Goal: Information Seeking & Learning: Learn about a topic

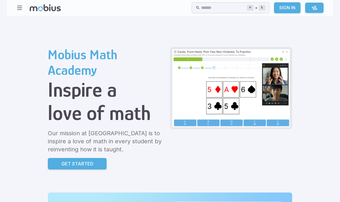
click at [55, 167] on link "Get Started" at bounding box center [77, 164] width 59 height 12
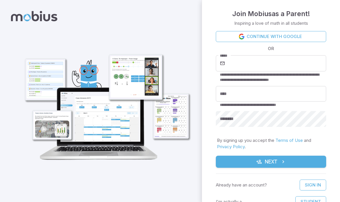
click at [318, 35] on link "Continue with Google" at bounding box center [271, 36] width 110 height 11
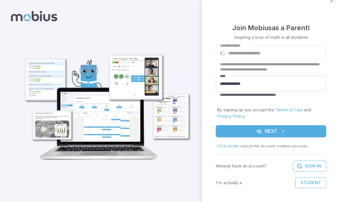
scroll to position [7, 0]
click at [302, 136] on button "Next" at bounding box center [271, 132] width 110 height 12
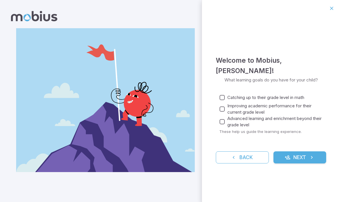
scroll to position [0, 0]
click at [304, 160] on button "Next" at bounding box center [300, 158] width 53 height 12
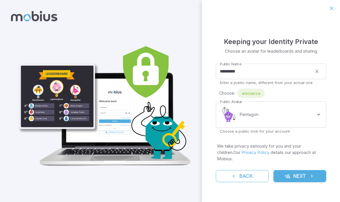
click at [297, 172] on button "Next" at bounding box center [300, 176] width 53 height 12
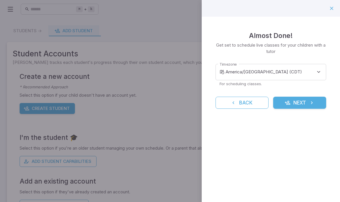
click at [307, 103] on button "Next" at bounding box center [299, 103] width 53 height 12
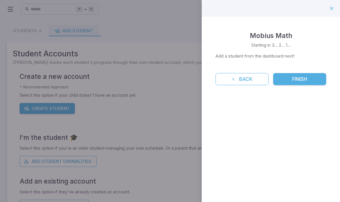
click at [312, 78] on button "Finish" at bounding box center [299, 79] width 53 height 12
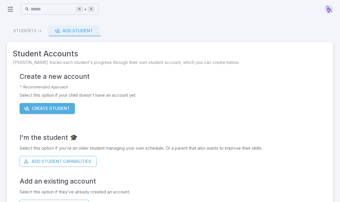
click at [35, 105] on button "Create Student" at bounding box center [47, 108] width 55 height 11
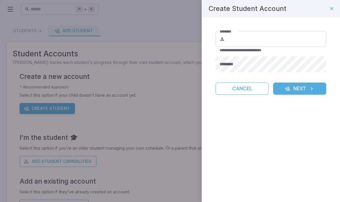
click at [332, 9] on icon "button" at bounding box center [332, 9] width 6 height 6
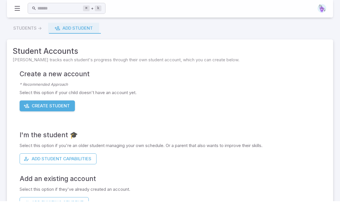
scroll to position [0, 0]
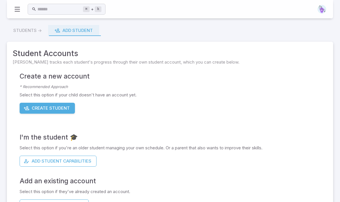
click at [32, 164] on button "Add Student Capabilities" at bounding box center [58, 161] width 77 height 11
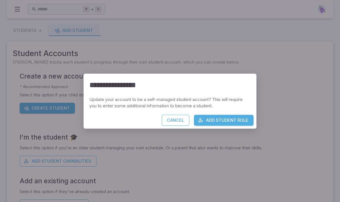
click at [240, 126] on button "Add Student Role" at bounding box center [224, 120] width 60 height 11
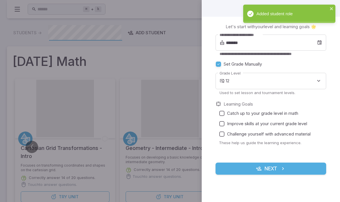
click at [315, 82] on body "Home Curriculum Account Tutoring Schedule Class Live Class ⌘ + k ​ Students -> …" at bounding box center [170, 167] width 340 height 334
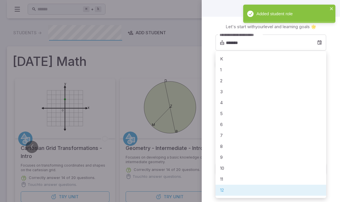
click at [222, 70] on li "1" at bounding box center [271, 70] width 111 height 11
type input "*"
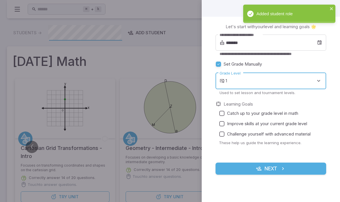
click at [291, 169] on button "Next" at bounding box center [271, 169] width 111 height 12
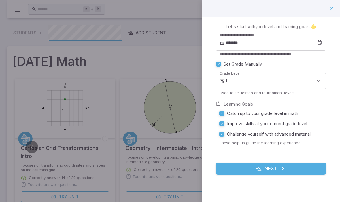
click at [273, 174] on button "Next" at bounding box center [271, 169] width 111 height 12
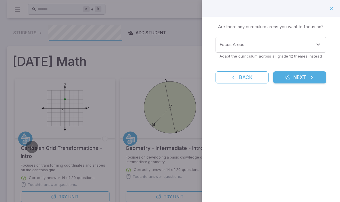
click at [298, 78] on button "Next" at bounding box center [299, 78] width 53 height 12
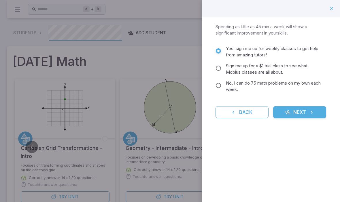
click at [306, 113] on button "Next" at bounding box center [299, 112] width 53 height 12
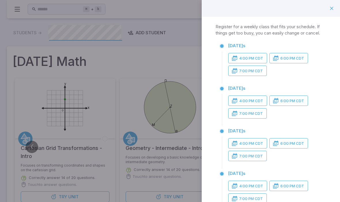
scroll to position [0, 0]
click at [223, 50] on div at bounding box center [221, 62] width 3 height 43
click at [223, 91] on div at bounding box center [221, 105] width 3 height 43
click at [246, 54] on button "4:00 PM CDT" at bounding box center [247, 58] width 39 height 10
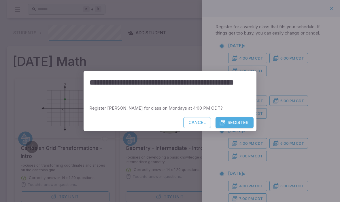
click at [199, 121] on button "Cancel" at bounding box center [197, 122] width 28 height 11
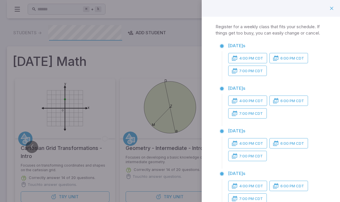
click at [327, 10] on button "button" at bounding box center [332, 8] width 10 height 10
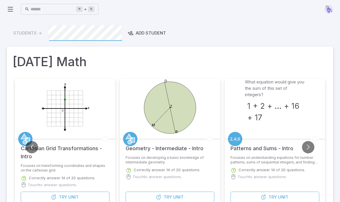
click at [25, 35] on div "Students -> Add Student" at bounding box center [170, 33] width 326 height 16
click at [137, 33] on div "Add Student" at bounding box center [147, 33] width 38 height 6
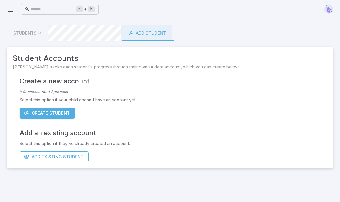
click at [29, 114] on icon "button" at bounding box center [27, 113] width 6 height 6
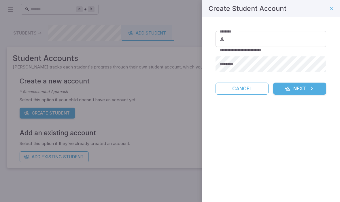
click at [333, 8] on icon "button" at bounding box center [332, 9] width 6 height 6
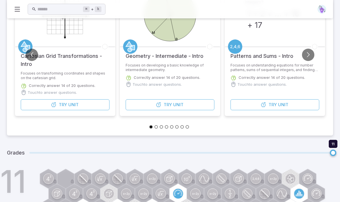
scroll to position [111, 0]
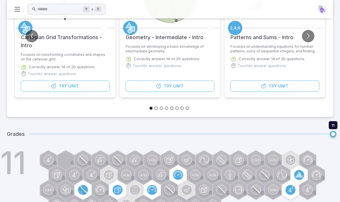
click at [327, 134] on span at bounding box center [181, 135] width 304 height 2
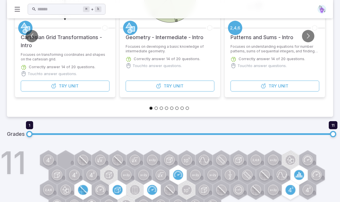
click at [22, 155] on h1 "11" at bounding box center [13, 163] width 26 height 31
click at [28, 134] on span "1" at bounding box center [29, 134] width 6 height 6
click at [329, 158] on div "11" at bounding box center [178, 184] width 310 height 64
type input "*"
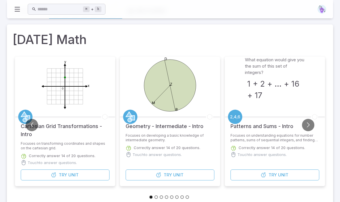
scroll to position [0, 0]
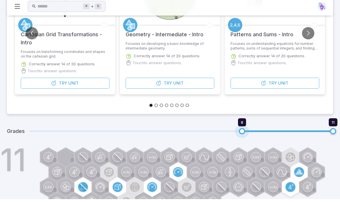
scroll to position [112, 0]
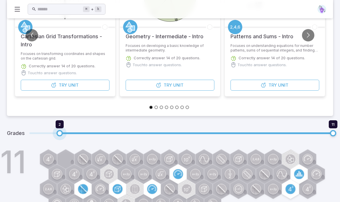
type input "*"
click at [27, 133] on span "1" at bounding box center [29, 133] width 6 height 6
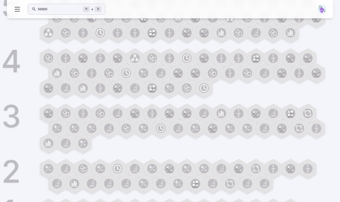
scroll to position [808, 0]
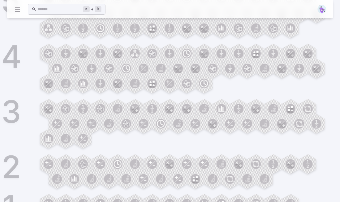
click at [53, 202] on circle at bounding box center [49, 204] width 10 height 10
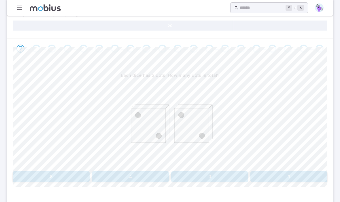
scroll to position [97, 0]
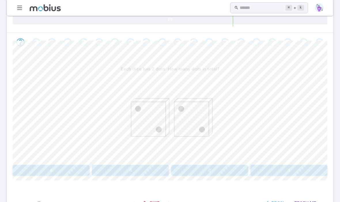
click at [123, 169] on button "4" at bounding box center [130, 170] width 77 height 11
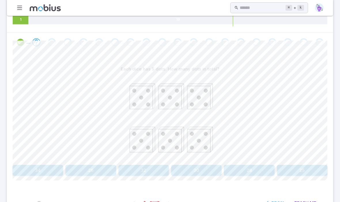
click at [202, 171] on button "30" at bounding box center [196, 170] width 50 height 11
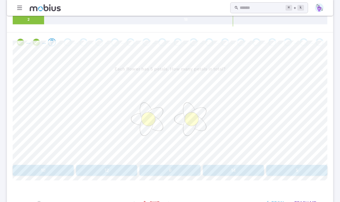
click at [44, 165] on button "10" at bounding box center [43, 170] width 61 height 11
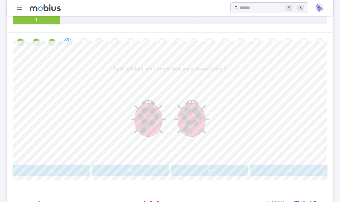
click at [309, 170] on button "14" at bounding box center [289, 170] width 77 height 11
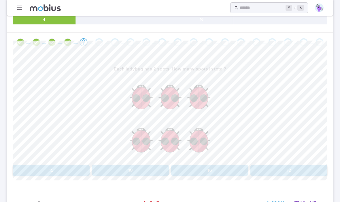
click at [294, 171] on button "12" at bounding box center [289, 170] width 77 height 11
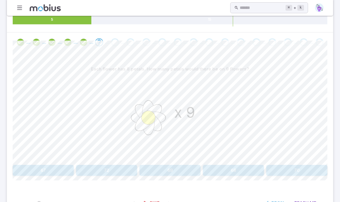
click at [93, 170] on button "72" at bounding box center [106, 170] width 61 height 11
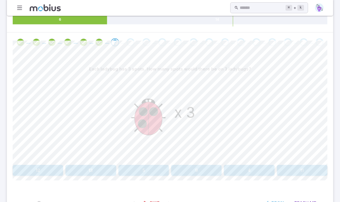
click at [205, 173] on button "9" at bounding box center [196, 170] width 50 height 11
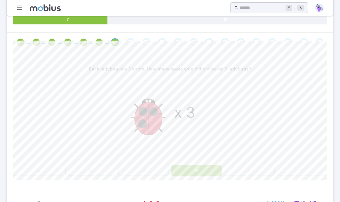
scroll to position [24, 0]
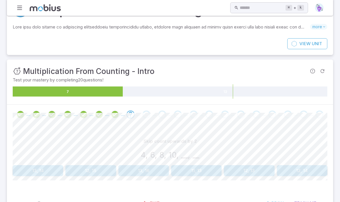
click at [311, 172] on button "12, 14" at bounding box center [302, 171] width 50 height 11
click at [84, 171] on button "12, 14, 16" at bounding box center [90, 171] width 50 height 11
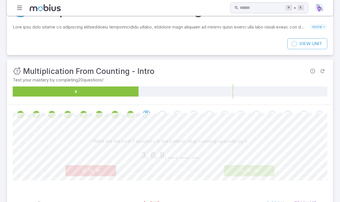
click at [260, 175] on button "12, 15, 18" at bounding box center [249, 171] width 50 height 11
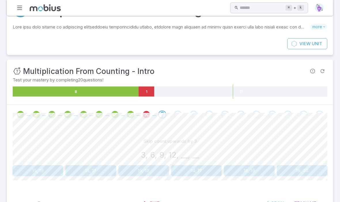
click at [149, 202] on link "Exit" at bounding box center [151, 203] width 25 height 11
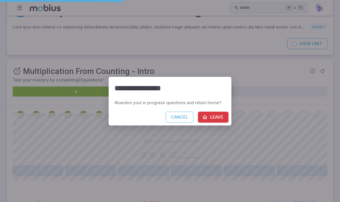
click at [215, 123] on button "Leave" at bounding box center [213, 117] width 31 height 11
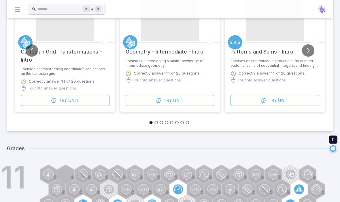
scroll to position [111, 0]
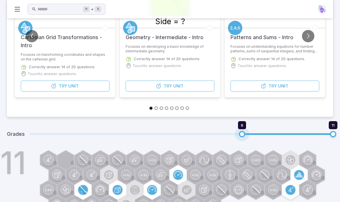
type input "*"
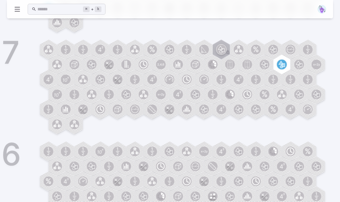
scroll to position [808, 0]
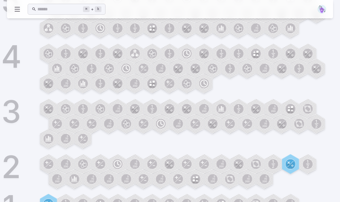
click at [288, 202] on circle at bounding box center [291, 204] width 10 height 10
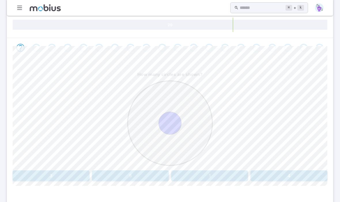
scroll to position [94, 0]
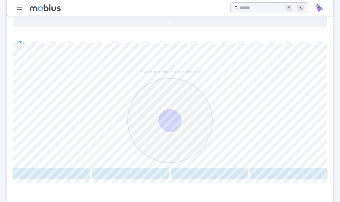
click at [225, 173] on button "1" at bounding box center [209, 173] width 77 height 11
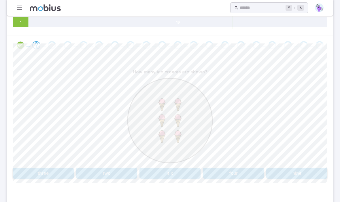
click at [180, 175] on button "six" at bounding box center [170, 173] width 61 height 11
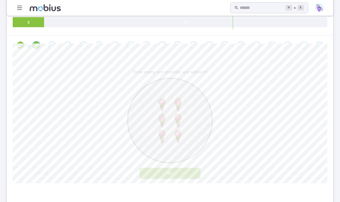
scroll to position [74, 0]
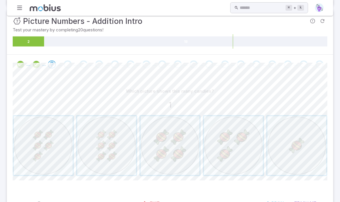
click at [312, 148] on span "button" at bounding box center [297, 145] width 59 height 59
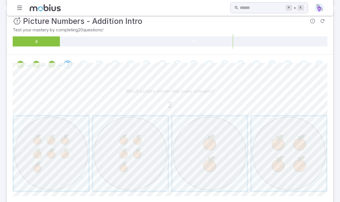
click at [213, 171] on span "button" at bounding box center [209, 153] width 75 height 75
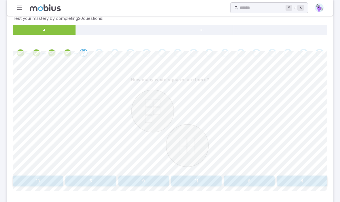
scroll to position [86, 0]
click at [146, 181] on button "9" at bounding box center [144, 181] width 50 height 11
click at [294, 185] on button "nine" at bounding box center [302, 181] width 50 height 11
click at [308, 181] on button "3 + 3" at bounding box center [302, 181] width 50 height 11
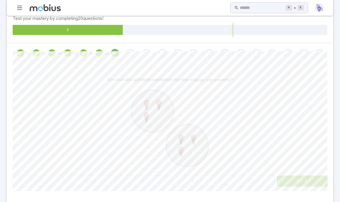
scroll to position [64, 0]
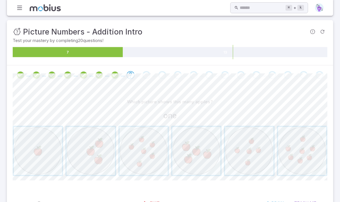
click at [41, 164] on span "button" at bounding box center [38, 151] width 48 height 48
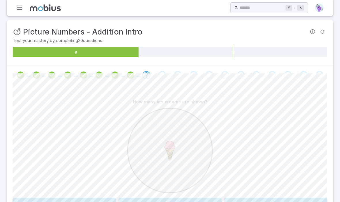
click at [42, 202] on button "one" at bounding box center [65, 203] width 104 height 11
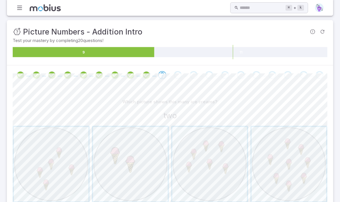
click at [127, 181] on span "button" at bounding box center [130, 164] width 75 height 75
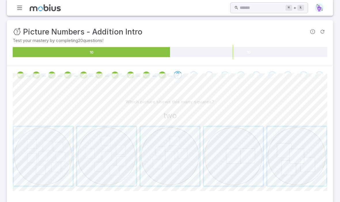
click at [240, 159] on span "button" at bounding box center [233, 156] width 59 height 59
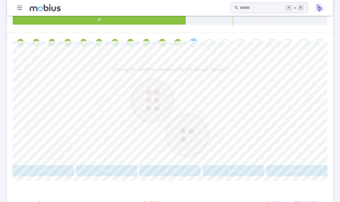
scroll to position [97, 0]
click at [160, 169] on button "6 + 3" at bounding box center [170, 170] width 61 height 11
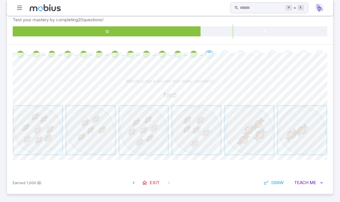
scroll to position [64, 0]
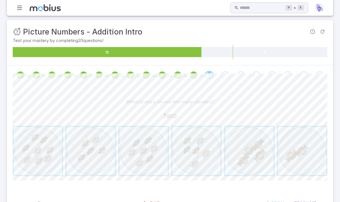
click at [303, 154] on span "button" at bounding box center [302, 151] width 48 height 48
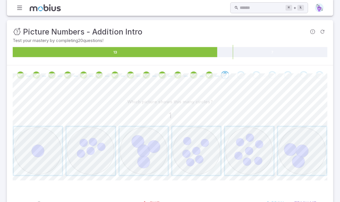
click at [39, 142] on span "button" at bounding box center [38, 151] width 48 height 48
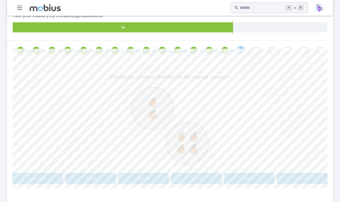
scroll to position [97, 0]
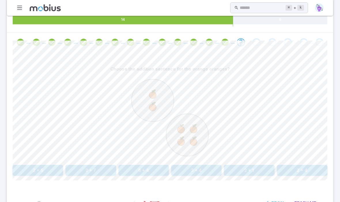
click at [304, 173] on button "2 + 4" at bounding box center [302, 170] width 50 height 11
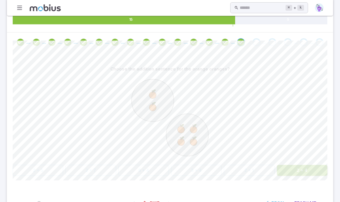
scroll to position [64, 0]
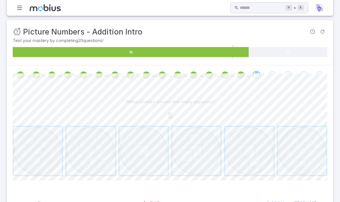
click at [37, 145] on span "button" at bounding box center [38, 151] width 48 height 48
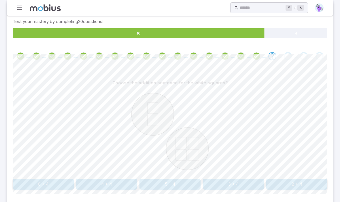
scroll to position [97, 0]
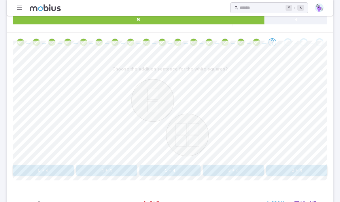
click at [304, 172] on button "2 + 4" at bounding box center [296, 170] width 61 height 11
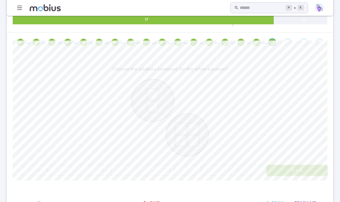
scroll to position [64, 0]
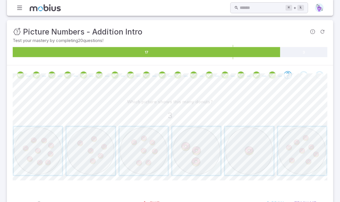
click at [202, 162] on span "button" at bounding box center [196, 151] width 48 height 48
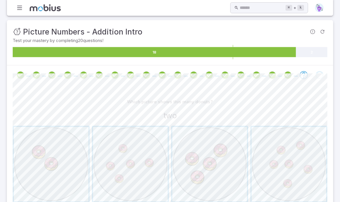
click at [39, 189] on span "button" at bounding box center [51, 164] width 75 height 75
click at [59, 182] on span "button" at bounding box center [51, 164] width 75 height 75
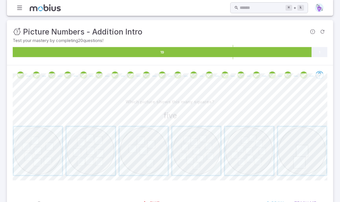
click at [149, 162] on span "button" at bounding box center [144, 151] width 48 height 48
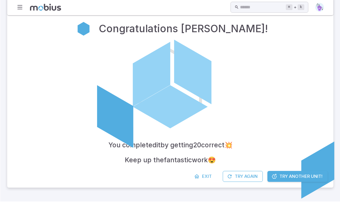
scroll to position [89, 0]
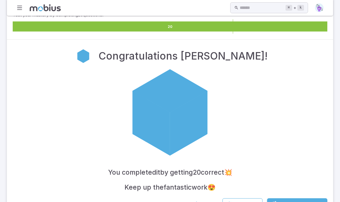
click at [305, 202] on span "Try Another Unit!" at bounding box center [300, 204] width 43 height 6
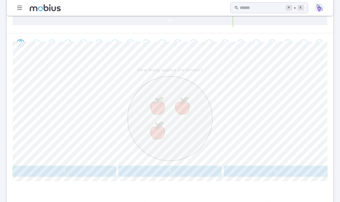
scroll to position [97, 0]
click at [301, 169] on button "3" at bounding box center [276, 170] width 104 height 11
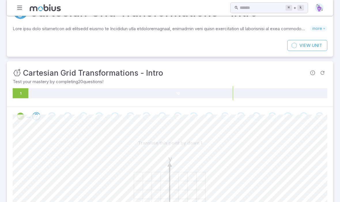
scroll to position [0, 0]
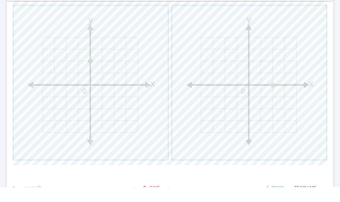
scroll to position [271, 0]
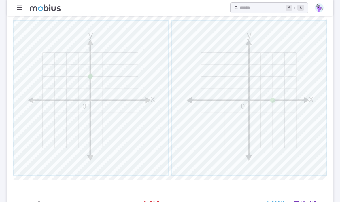
click at [155, 202] on span "Exit" at bounding box center [155, 203] width 10 height 6
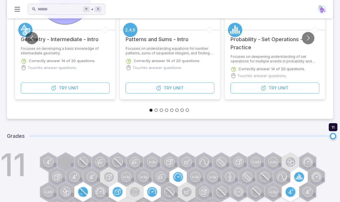
scroll to position [111, 0]
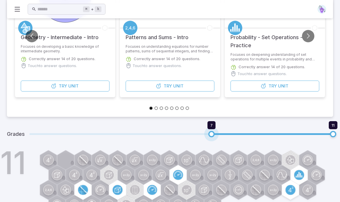
type input "*"
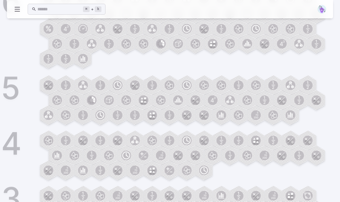
scroll to position [808, 0]
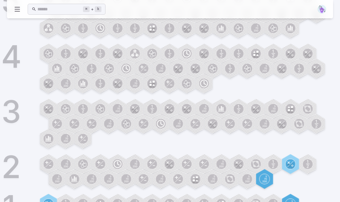
click at [273, 202] on icon at bounding box center [273, 204] width 4 height 7
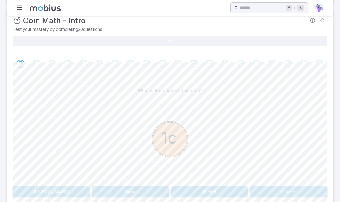
scroll to position [97, 0]
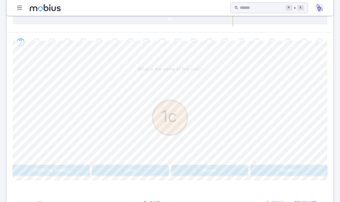
click at [49, 171] on button "Penny" at bounding box center [51, 170] width 77 height 11
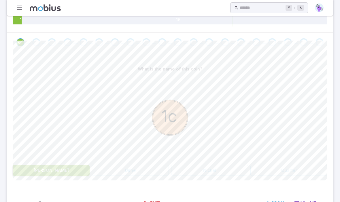
scroll to position [24, 0]
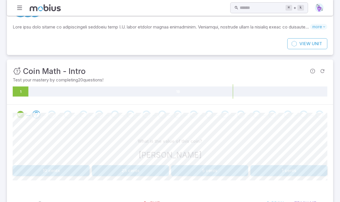
click at [294, 173] on button "1 cents" at bounding box center [289, 171] width 77 height 11
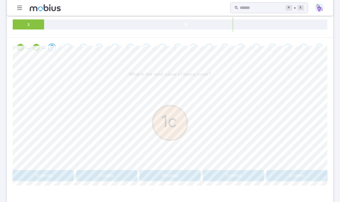
scroll to position [97, 0]
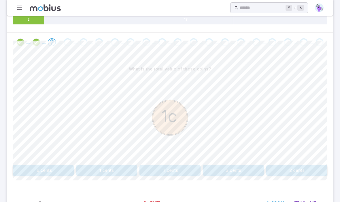
click at [100, 171] on button "1 cents" at bounding box center [106, 170] width 61 height 11
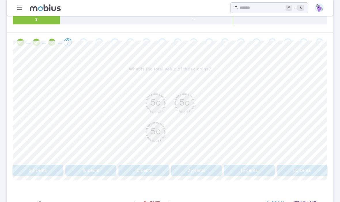
click at [257, 170] on button "15 cents" at bounding box center [249, 170] width 50 height 11
click at [261, 171] on button "11 cents" at bounding box center [249, 170] width 50 height 11
click at [294, 173] on button "55 cents" at bounding box center [302, 170] width 50 height 11
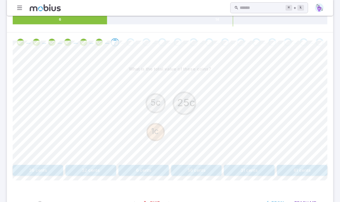
click at [259, 175] on button "31 cents" at bounding box center [249, 170] width 50 height 11
click at [78, 173] on button "26 cents" at bounding box center [90, 170] width 50 height 11
click at [78, 174] on button "40 cents" at bounding box center [90, 170] width 50 height 11
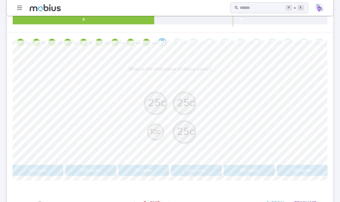
click at [155, 170] on button "85 cents" at bounding box center [144, 170] width 50 height 11
click at [151, 173] on button "61 cents" at bounding box center [144, 170] width 50 height 11
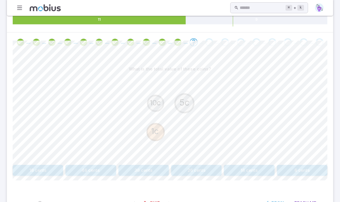
click at [262, 173] on button "16 cents" at bounding box center [249, 170] width 50 height 11
click at [240, 173] on button "40 cents" at bounding box center [233, 170] width 61 height 11
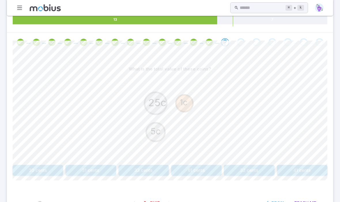
click at [82, 174] on button "31 cents" at bounding box center [90, 170] width 50 height 11
click at [35, 165] on button "36 cents" at bounding box center [38, 170] width 50 height 11
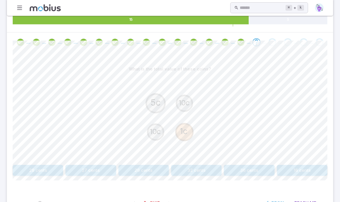
click at [142, 174] on button "26 cents" at bounding box center [144, 170] width 50 height 11
click at [135, 175] on button "31 cents" at bounding box center [144, 170] width 50 height 11
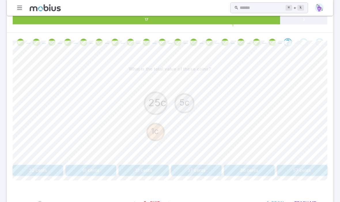
click at [140, 171] on button "31 cents" at bounding box center [144, 170] width 50 height 11
click at [256, 175] on button "36 cents" at bounding box center [249, 170] width 50 height 11
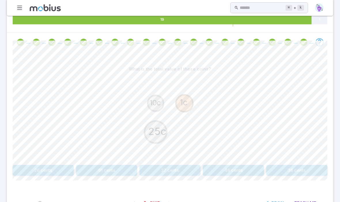
click at [313, 168] on button "36 cents" at bounding box center [296, 170] width 61 height 11
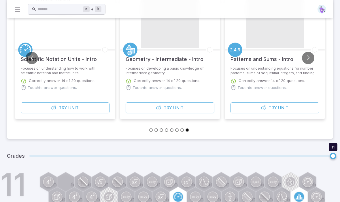
scroll to position [111, 0]
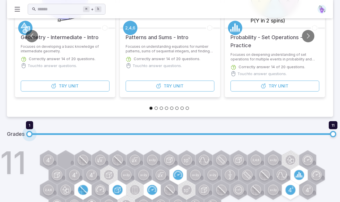
type input "*"
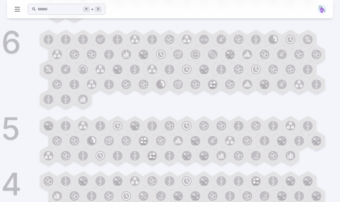
scroll to position [808, 0]
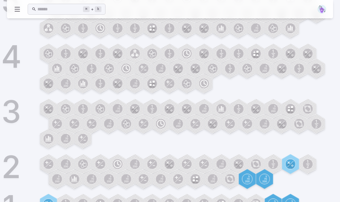
click at [254, 202] on circle at bounding box center [256, 204] width 10 height 10
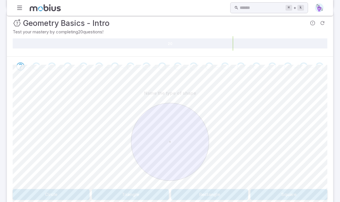
scroll to position [97, 0]
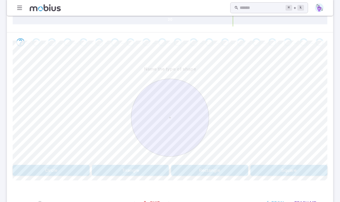
click at [51, 169] on button "Circle" at bounding box center [51, 170] width 77 height 11
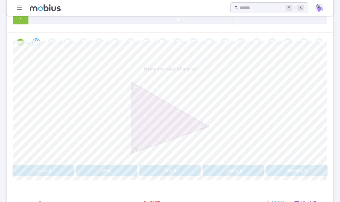
click at [249, 171] on button "Triangle" at bounding box center [233, 170] width 61 height 11
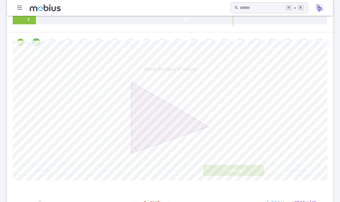
scroll to position [64, 0]
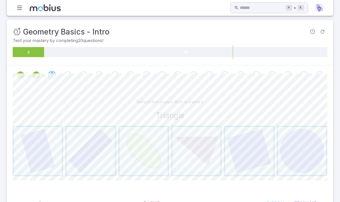
click at [184, 148] on span "button" at bounding box center [196, 151] width 48 height 48
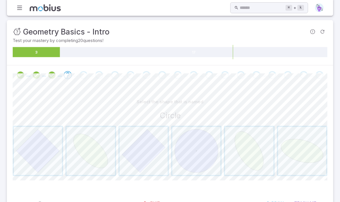
click at [189, 151] on span "button" at bounding box center [196, 151] width 48 height 48
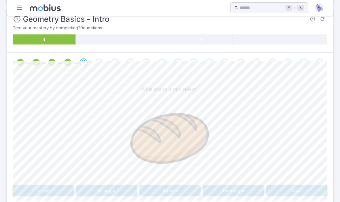
scroll to position [97, 0]
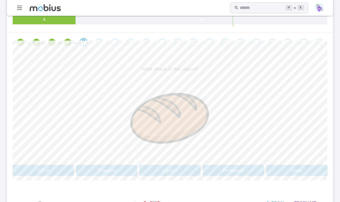
click at [307, 171] on button "Oval" at bounding box center [296, 170] width 61 height 11
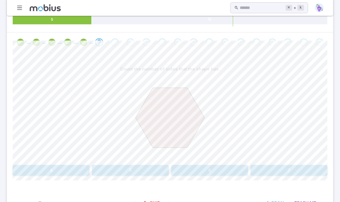
click at [208, 179] on div "Count the number of sides that the shape has. 4 5 6 7 Canvas actions 100 % Exit…" at bounding box center [170, 122] width 315 height 140
click at [219, 175] on button "6" at bounding box center [209, 170] width 77 height 11
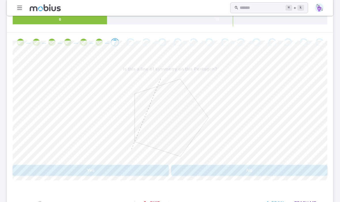
click at [278, 169] on button "No" at bounding box center [249, 170] width 156 height 11
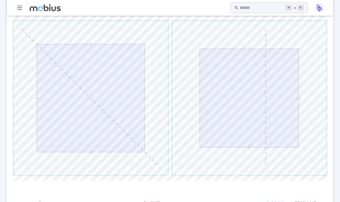
scroll to position [239, 0]
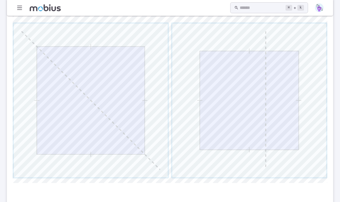
click at [48, 142] on span "button" at bounding box center [91, 101] width 154 height 154
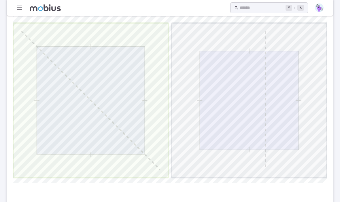
scroll to position [97, 0]
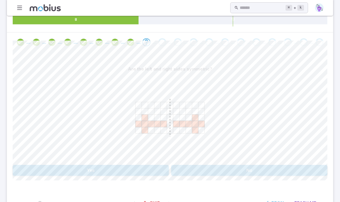
click at [60, 166] on button "Yes" at bounding box center [91, 170] width 156 height 11
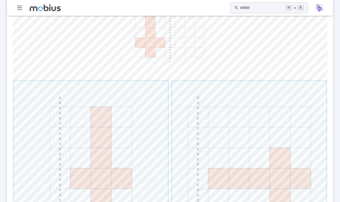
scroll to position [182, 0]
click at [87, 176] on span "button" at bounding box center [91, 158] width 154 height 154
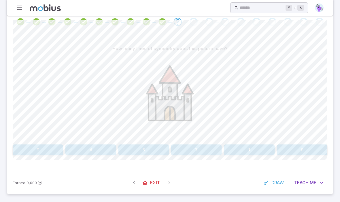
scroll to position [97, 0]
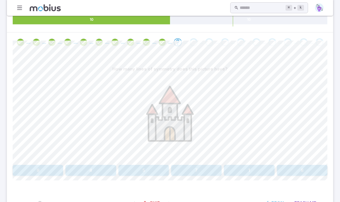
click at [256, 174] on button "1" at bounding box center [249, 170] width 50 height 11
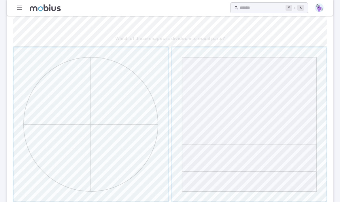
scroll to position [129, 0]
click at [137, 178] on span "button" at bounding box center [91, 123] width 154 height 154
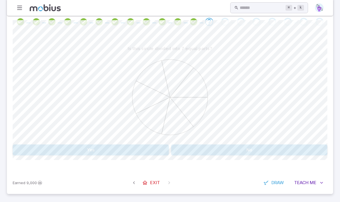
scroll to position [97, 0]
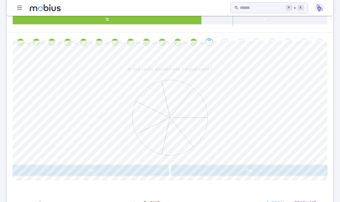
click at [56, 167] on button "Yes" at bounding box center [91, 170] width 156 height 11
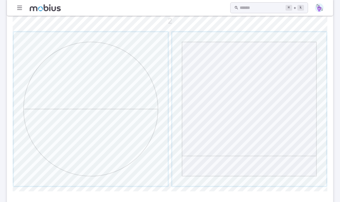
scroll to position [170, 0]
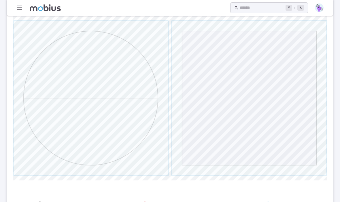
click at [138, 153] on span "button" at bounding box center [91, 98] width 154 height 154
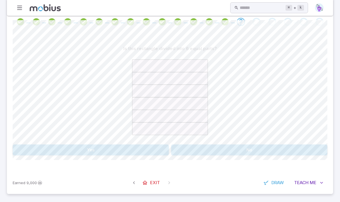
scroll to position [97, 0]
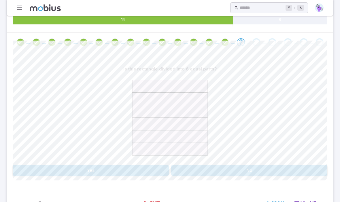
click at [57, 170] on button "Yes" at bounding box center [91, 170] width 156 height 11
click at [150, 173] on button "Yes" at bounding box center [91, 170] width 156 height 11
click at [228, 170] on button "2" at bounding box center [209, 170] width 77 height 11
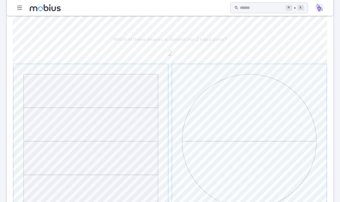
scroll to position [170, 0]
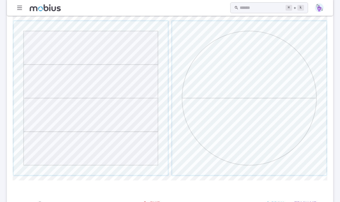
click at [300, 149] on span "button" at bounding box center [249, 98] width 154 height 154
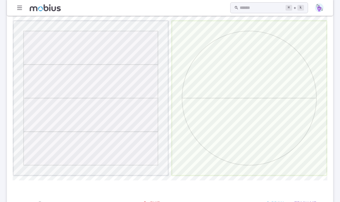
click at [298, 146] on span "button" at bounding box center [249, 98] width 154 height 154
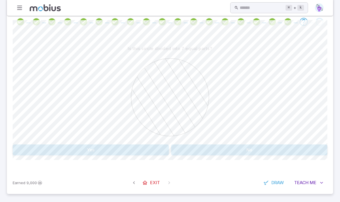
scroll to position [97, 0]
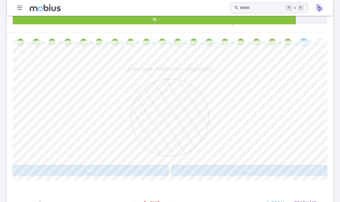
click at [136, 175] on button "Yes" at bounding box center [91, 170] width 156 height 11
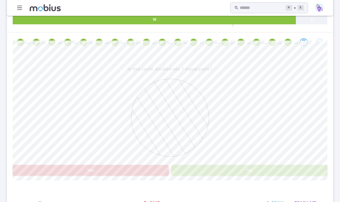
click at [269, 165] on button "No" at bounding box center [249, 170] width 156 height 11
click at [268, 164] on div "Is this circle divided into 7 equal parts? Yes No" at bounding box center [170, 120] width 315 height 112
click at [274, 172] on button "No" at bounding box center [249, 170] width 156 height 11
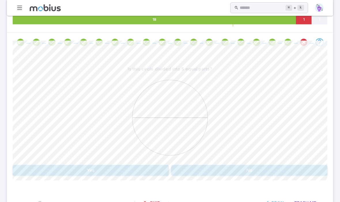
click at [135, 202] on icon "button" at bounding box center [134, 204] width 6 height 6
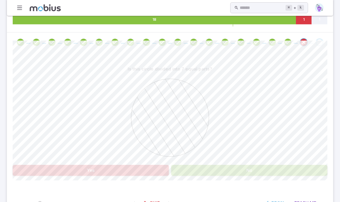
click at [303, 42] on icon "Review your answer" at bounding box center [304, 42] width 9 height 9
click at [162, 202] on link "Exit" at bounding box center [151, 203] width 25 height 11
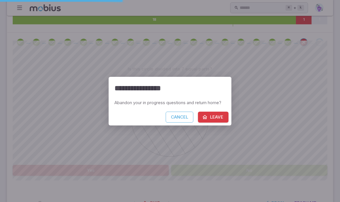
click at [213, 123] on button "Leave" at bounding box center [213, 117] width 31 height 11
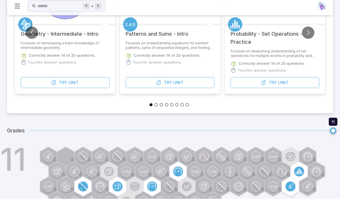
scroll to position [111, 0]
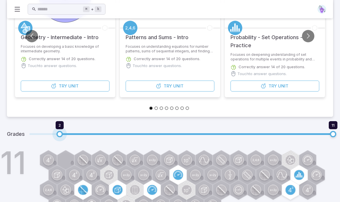
type input "*"
click at [29, 136] on span "1" at bounding box center [29, 134] width 6 height 6
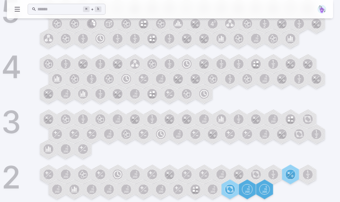
scroll to position [808, 0]
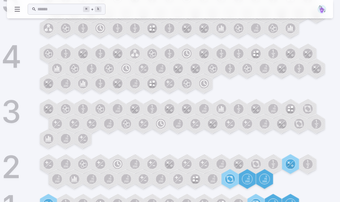
click at [258, 202] on circle at bounding box center [256, 204] width 10 height 10
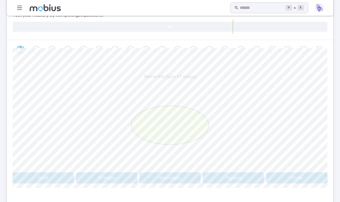
scroll to position [97, 0]
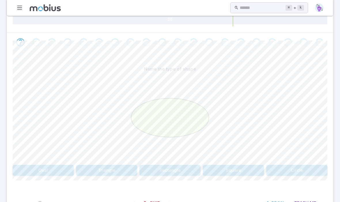
click at [43, 171] on button "Oval" at bounding box center [43, 170] width 61 height 11
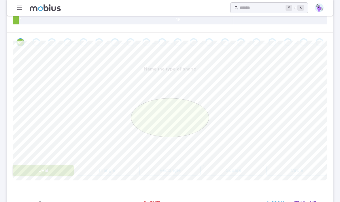
scroll to position [64, 0]
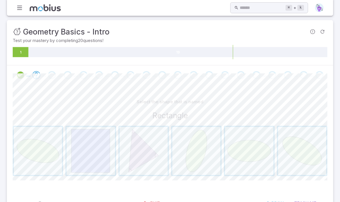
click at [93, 156] on span "button" at bounding box center [91, 151] width 48 height 48
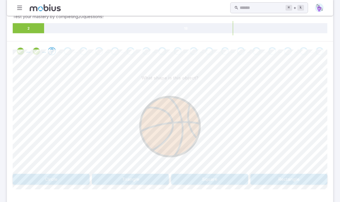
scroll to position [89, 0]
click at [50, 180] on button "Circle" at bounding box center [51, 178] width 77 height 11
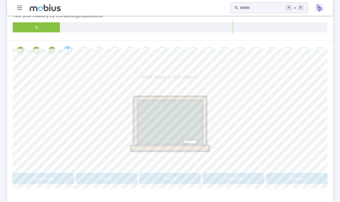
click at [42, 181] on button "Rectangle" at bounding box center [43, 178] width 61 height 11
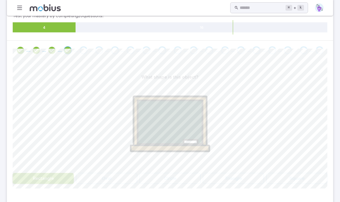
scroll to position [64, 0]
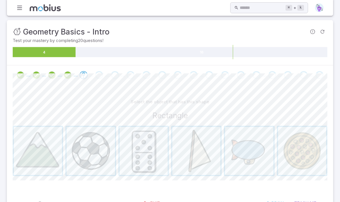
click at [142, 166] on span "button" at bounding box center [144, 151] width 48 height 48
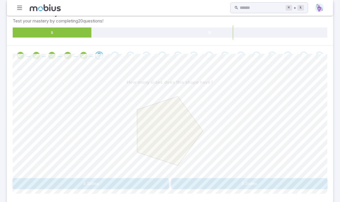
scroll to position [97, 0]
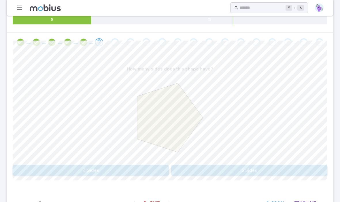
click at [295, 178] on div "How many sides does this shape have? 4 Sides 5 Sides Canvas actions 100 % Exit …" at bounding box center [170, 122] width 315 height 140
click at [308, 171] on button "5 Sides" at bounding box center [249, 170] width 156 height 11
click at [77, 170] on button "Yes" at bounding box center [91, 170] width 156 height 11
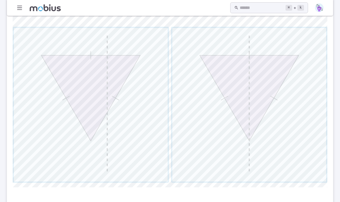
scroll to position [242, 0]
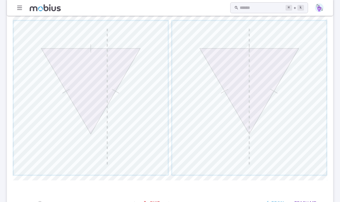
click at [320, 163] on span "button" at bounding box center [249, 98] width 154 height 154
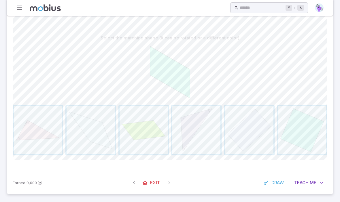
scroll to position [107, 0]
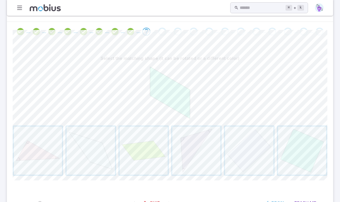
click at [310, 158] on span "button" at bounding box center [302, 151] width 48 height 48
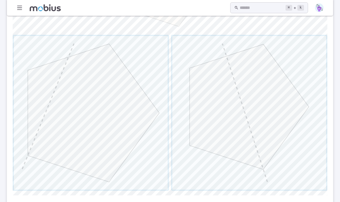
scroll to position [242, 0]
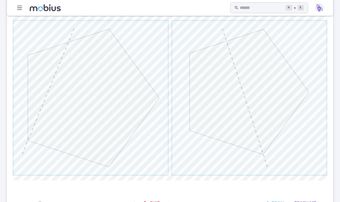
click at [150, 202] on link "Exit" at bounding box center [151, 203] width 25 height 11
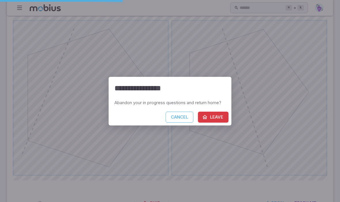
click at [217, 123] on button "Leave" at bounding box center [213, 117] width 31 height 11
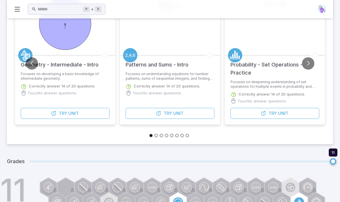
scroll to position [111, 0]
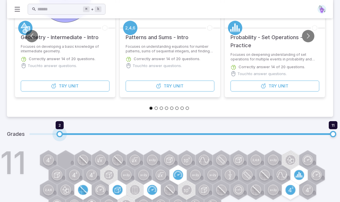
type input "*"
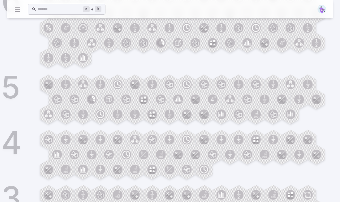
scroll to position [808, 0]
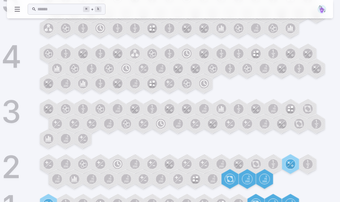
click at [238, 201] on circle at bounding box center [239, 204] width 10 height 10
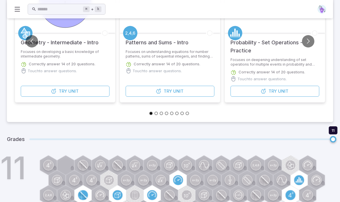
scroll to position [111, 0]
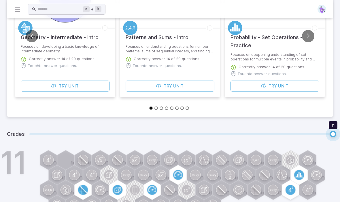
click at [31, 134] on span at bounding box center [181, 135] width 304 height 2
click at [33, 135] on span "11 11" at bounding box center [181, 135] width 304 height 12
click at [33, 135] on span at bounding box center [181, 135] width 304 height 2
type input "*"
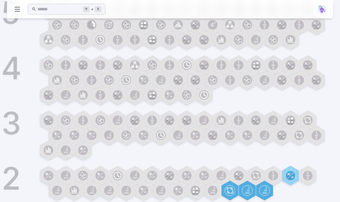
scroll to position [808, 0]
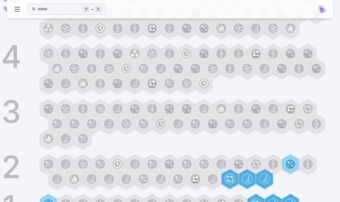
click at [257, 202] on circle at bounding box center [256, 204] width 10 height 10
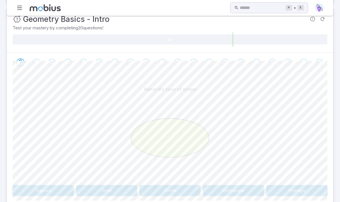
scroll to position [97, 0]
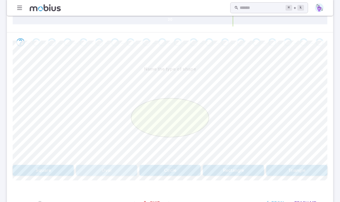
click at [128, 172] on button "Oval" at bounding box center [106, 170] width 61 height 11
click at [49, 173] on button "Oval" at bounding box center [43, 170] width 61 height 11
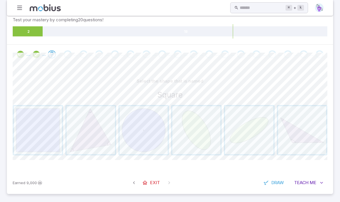
scroll to position [64, 0]
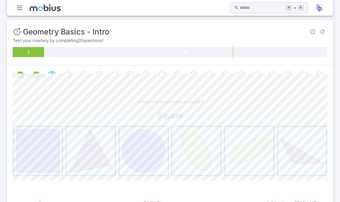
click at [47, 167] on span "button" at bounding box center [38, 151] width 48 height 48
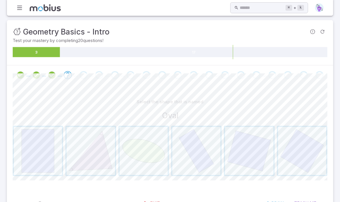
click at [153, 159] on span "button" at bounding box center [144, 151] width 48 height 48
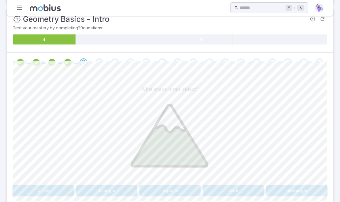
scroll to position [81, 0]
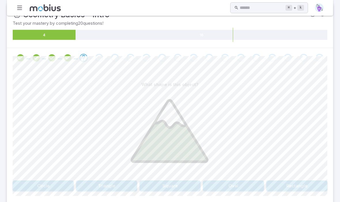
click at [95, 191] on button "Triangle" at bounding box center [106, 186] width 61 height 11
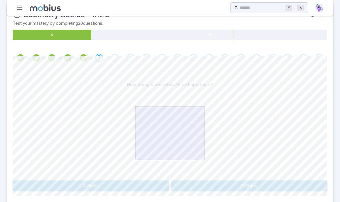
click at [67, 183] on button "4 Sides" at bounding box center [91, 186] width 156 height 11
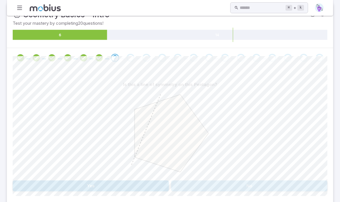
click at [256, 183] on button "No" at bounding box center [249, 186] width 156 height 11
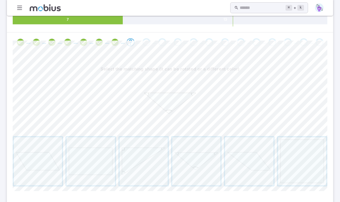
scroll to position [99, 0]
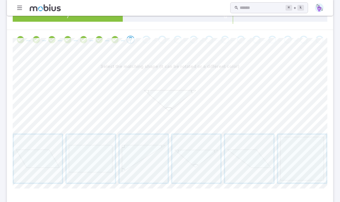
click at [208, 172] on span "button" at bounding box center [196, 159] width 48 height 48
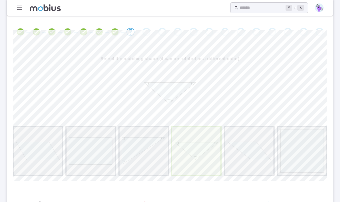
scroll to position [107, 0]
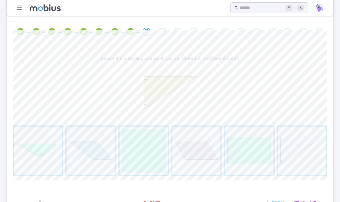
click at [310, 163] on span "button" at bounding box center [302, 151] width 48 height 48
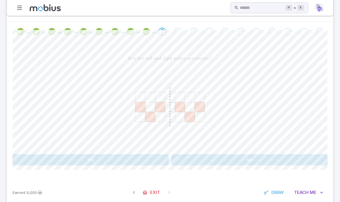
scroll to position [97, 0]
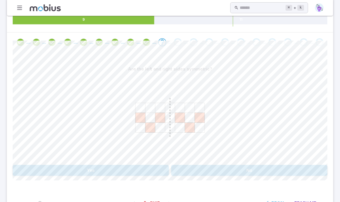
click at [53, 171] on button "Yes" at bounding box center [91, 170] width 156 height 11
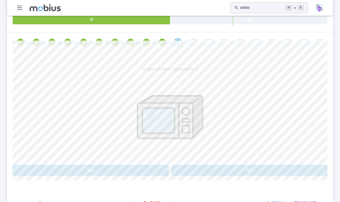
click at [52, 169] on button "Yes" at bounding box center [91, 170] width 156 height 11
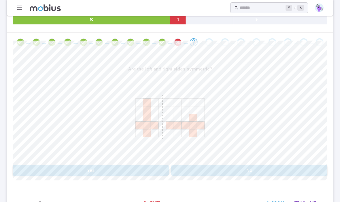
click at [290, 174] on button "No" at bounding box center [249, 170] width 156 height 11
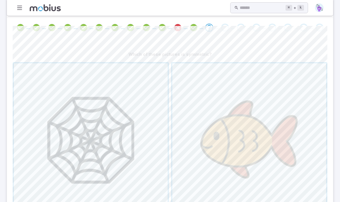
scroll to position [154, 0]
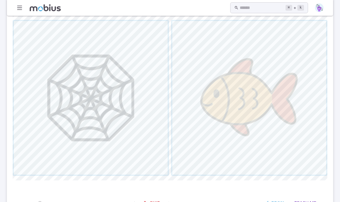
click at [157, 202] on span "Exit" at bounding box center [155, 203] width 10 height 6
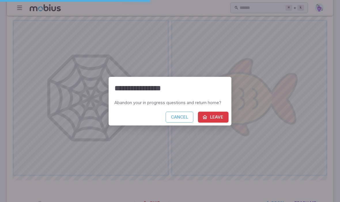
click at [212, 123] on button "Leave" at bounding box center [213, 117] width 31 height 11
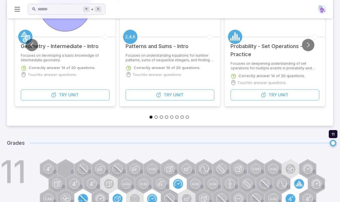
scroll to position [111, 0]
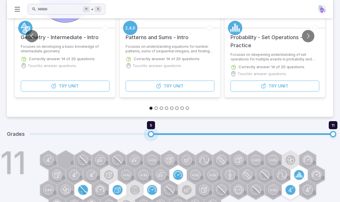
type input "*"
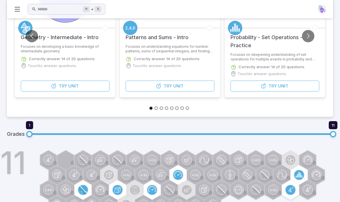
scroll to position [808, 0]
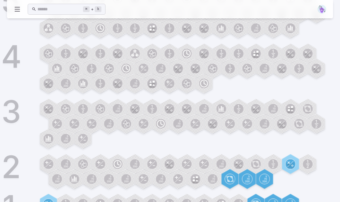
click at [255, 202] on circle at bounding box center [256, 204] width 10 height 10
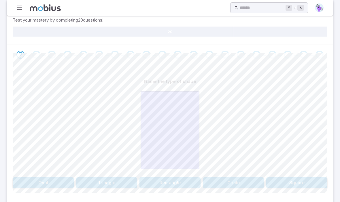
scroll to position [97, 0]
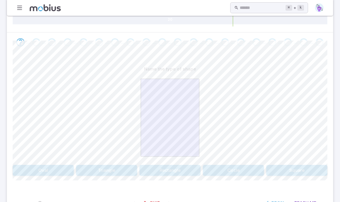
click at [178, 175] on button "Rectangle" at bounding box center [170, 170] width 61 height 11
click at [180, 177] on div "Name the type of shape Oval Triangle Rectangle Circle Square Canvas actions 100…" at bounding box center [170, 122] width 315 height 140
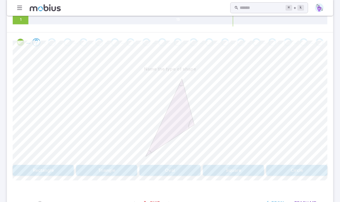
click at [98, 173] on button "Triangle" at bounding box center [106, 170] width 61 height 11
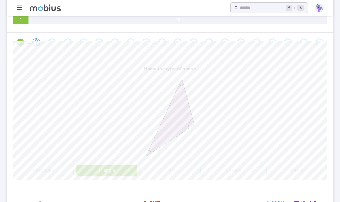
click at [98, 173] on button "Triangle" at bounding box center [106, 170] width 61 height 11
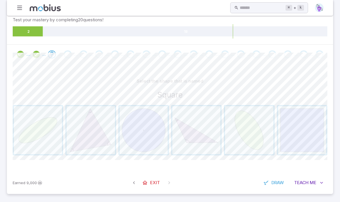
scroll to position [64, 0]
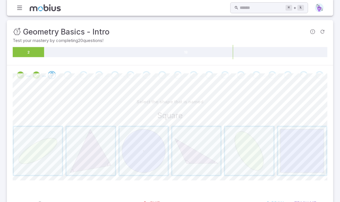
click at [322, 162] on span "button" at bounding box center [302, 151] width 48 height 48
click at [297, 153] on span "button" at bounding box center [302, 151] width 48 height 48
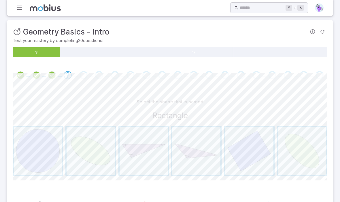
click at [239, 165] on span "button" at bounding box center [249, 151] width 48 height 48
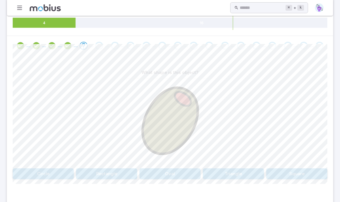
scroll to position [96, 0]
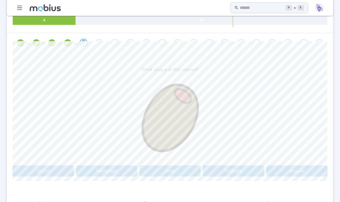
click at [178, 173] on button "Oval" at bounding box center [170, 171] width 61 height 11
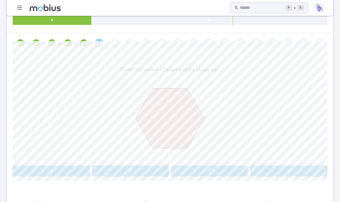
click at [289, 174] on button "6" at bounding box center [289, 171] width 77 height 11
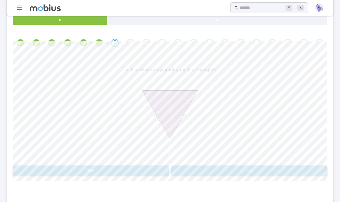
click at [53, 169] on button "Yes" at bounding box center [91, 171] width 156 height 11
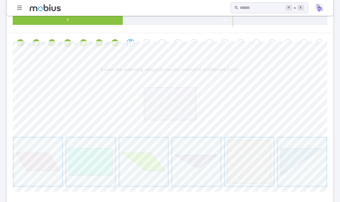
click at [89, 180] on span "button" at bounding box center [91, 162] width 48 height 48
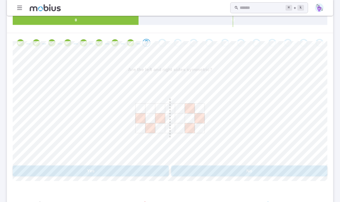
click at [219, 170] on button "No" at bounding box center [249, 171] width 156 height 11
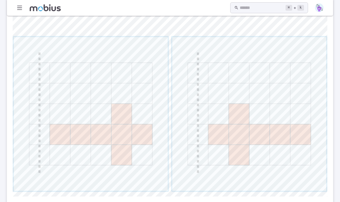
click at [138, 152] on span "button" at bounding box center [91, 114] width 154 height 154
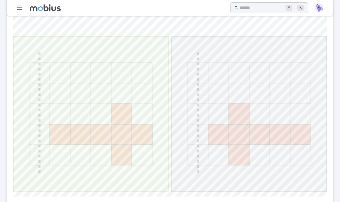
scroll to position [97, 0]
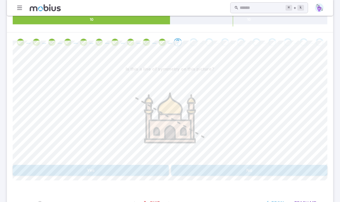
click at [247, 172] on button "No" at bounding box center [249, 170] width 156 height 11
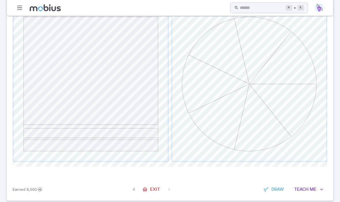
click at [256, 148] on span "button" at bounding box center [249, 84] width 154 height 154
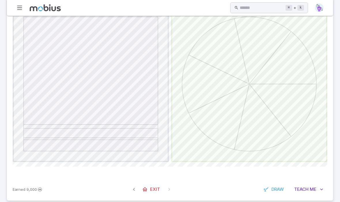
scroll to position [97, 0]
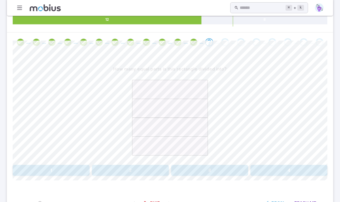
click at [286, 169] on button "4" at bounding box center [289, 170] width 77 height 11
click at [225, 170] on button "No" at bounding box center [249, 170] width 156 height 11
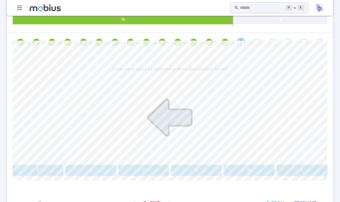
click at [307, 171] on button "1" at bounding box center [302, 170] width 50 height 11
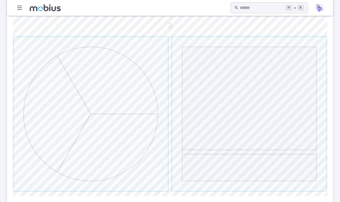
scroll to position [170, 0]
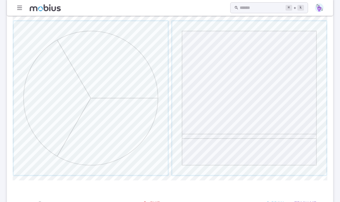
click at [148, 163] on span "button" at bounding box center [91, 98] width 154 height 154
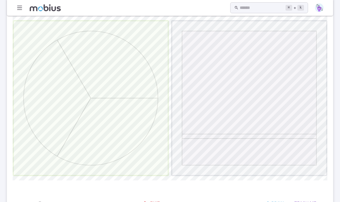
click at [147, 163] on span "button" at bounding box center [91, 98] width 154 height 154
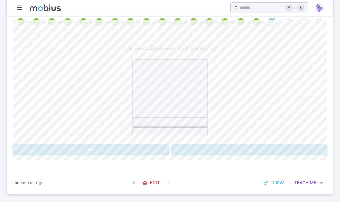
scroll to position [97, 0]
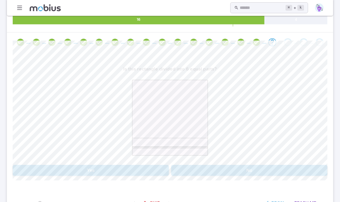
click at [239, 174] on button "No" at bounding box center [249, 170] width 156 height 11
click at [138, 175] on button "Yes" at bounding box center [91, 170] width 156 height 11
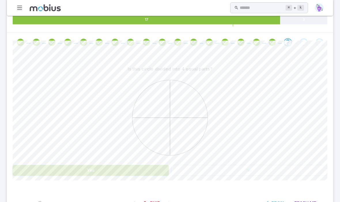
click at [138, 176] on div "Is this circle divided into 4 equal parts? Yes No Canvas actions 100 % Exit zen…" at bounding box center [170, 122] width 315 height 140
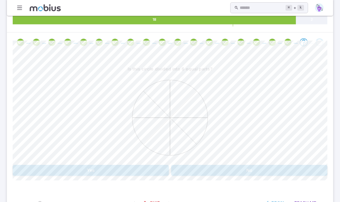
click at [212, 170] on button "No" at bounding box center [249, 170] width 156 height 11
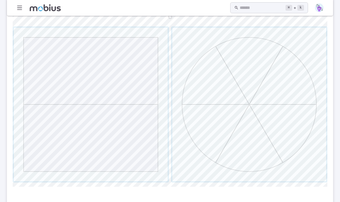
scroll to position [170, 0]
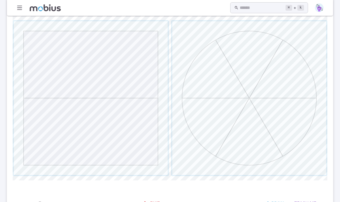
click at [261, 116] on span "button" at bounding box center [249, 98] width 154 height 154
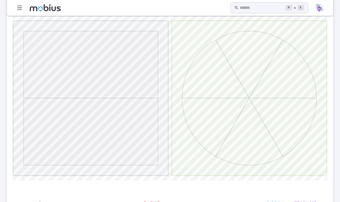
click at [255, 129] on span "button" at bounding box center [249, 98] width 154 height 154
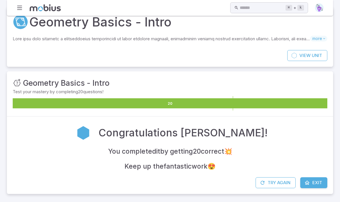
scroll to position [0, 0]
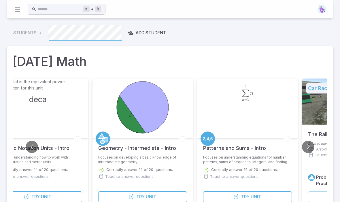
scroll to position [111, 0]
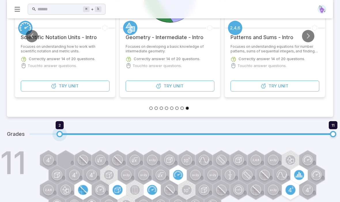
type input "*"
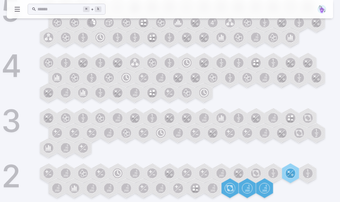
scroll to position [808, 0]
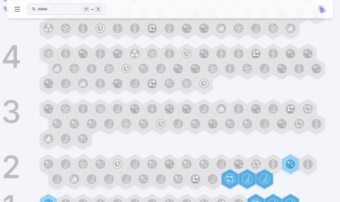
click at [237, 202] on circle at bounding box center [239, 204] width 10 height 10
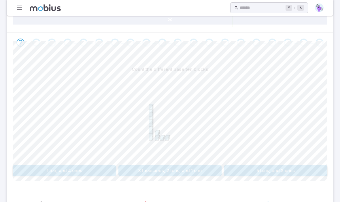
scroll to position [97, 0]
click at [98, 173] on button "1 ten, and 4 ones" at bounding box center [65, 170] width 104 height 11
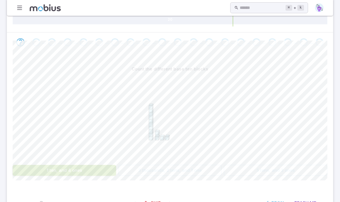
click at [105, 172] on button "1 ten, and 4 ones" at bounding box center [65, 170] width 104 height 11
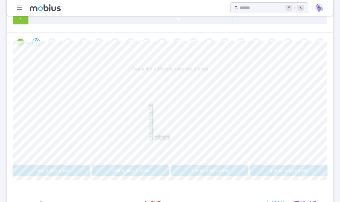
click at [42, 166] on button "1 ten, and 3 ones" at bounding box center [51, 170] width 77 height 11
click at [155, 174] on button "13" at bounding box center [130, 170] width 77 height 11
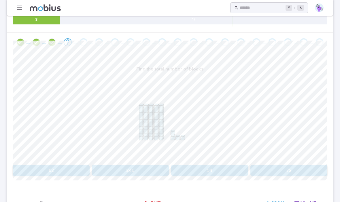
click at [241, 168] on button "54" at bounding box center [209, 170] width 77 height 11
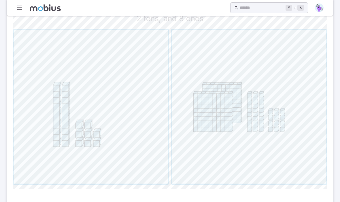
scroll to position [170, 0]
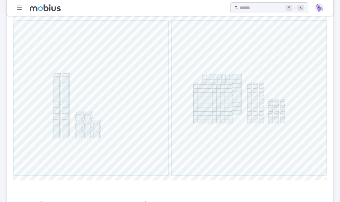
click at [134, 141] on span "button" at bounding box center [91, 98] width 154 height 154
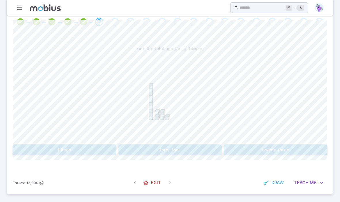
scroll to position [97, 0]
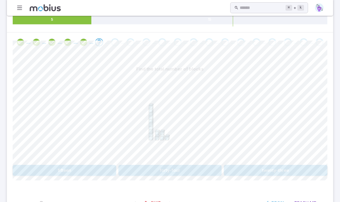
click at [90, 174] on button "fifteen" at bounding box center [65, 170] width 104 height 11
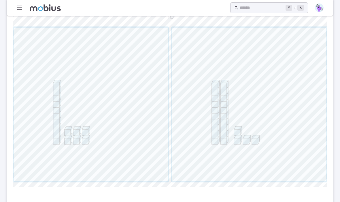
scroll to position [163, 0]
click at [104, 149] on span "button" at bounding box center [91, 104] width 154 height 154
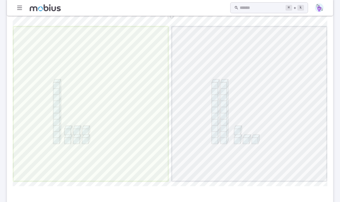
scroll to position [97, 0]
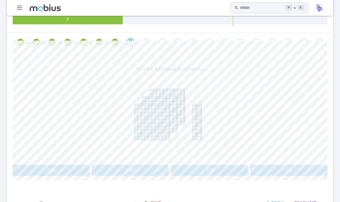
click at [197, 174] on button "320" at bounding box center [209, 170] width 77 height 11
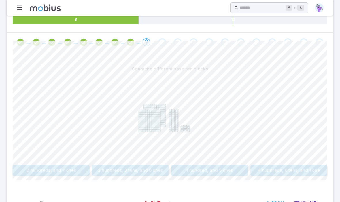
click at [132, 179] on div "Count the different base ten blocks 2 hundreds, and 7 ones 2 hundreds, 3 tens, …" at bounding box center [170, 122] width 315 height 140
click at [132, 178] on div "Count the different base ten blocks 2 hundreds, and 7 ones 2 hundreds, 3 tens, …" at bounding box center [170, 122] width 315 height 140
click at [128, 172] on button "2 hundreds, 3 tens, and 6 ones" at bounding box center [130, 170] width 77 height 11
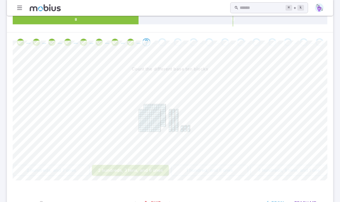
click at [128, 172] on button "2 hundreds, 3 tens, and 6 ones" at bounding box center [130, 170] width 77 height 11
click at [129, 172] on button "2 hundreds, 3 tens, and 6 ones" at bounding box center [130, 170] width 77 height 11
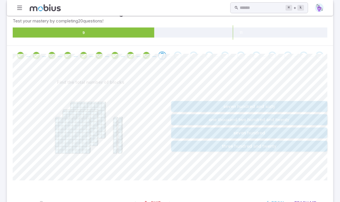
click at [218, 148] on button "three hundred and twenty" at bounding box center [249, 146] width 156 height 11
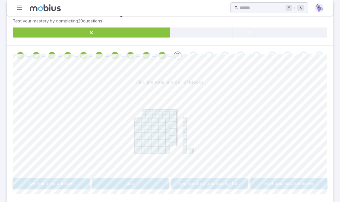
click at [283, 183] on button "two hundred and eleven" at bounding box center [289, 183] width 77 height 11
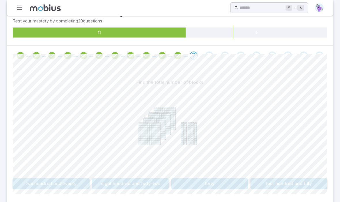
click at [276, 184] on button "four hundred and fifty" at bounding box center [289, 183] width 77 height 11
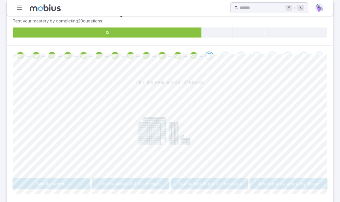
click at [232, 185] on button "two hundred and thirty-seven" at bounding box center [209, 183] width 77 height 11
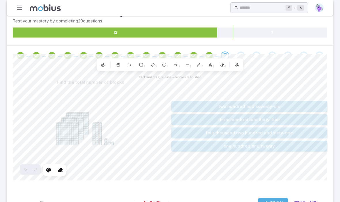
click at [238, 192] on div "Earned 13,000 Exit Draw Teach Me" at bounding box center [170, 203] width 326 height 22
click at [244, 198] on div "Earned 13,000 Exit Draw Teach Me" at bounding box center [170, 203] width 326 height 22
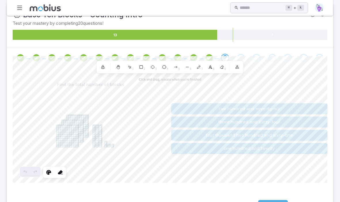
scroll to position [82, 0]
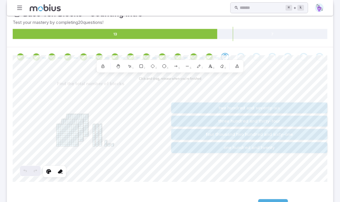
click at [263, 201] on button "Draw" at bounding box center [273, 205] width 30 height 11
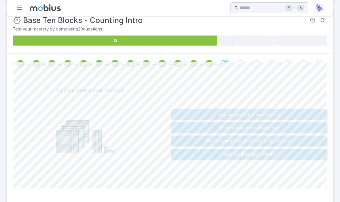
scroll to position [75, 0]
click at [225, 126] on button "three hundred and thirty-four" at bounding box center [249, 128] width 156 height 11
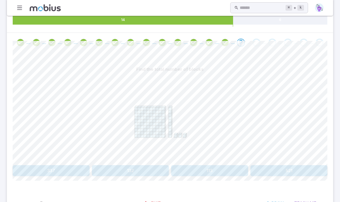
scroll to position [97, 0]
click at [215, 172] on button "113" at bounding box center [209, 170] width 77 height 11
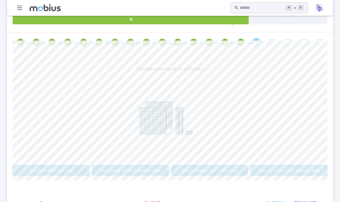
click at [115, 171] on button "two hundred and twenty-two" at bounding box center [130, 170] width 77 height 11
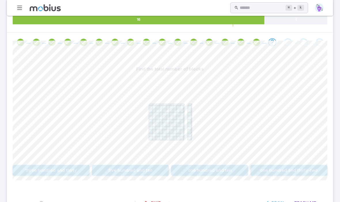
click at [195, 169] on button "one hundred and ten" at bounding box center [209, 170] width 77 height 11
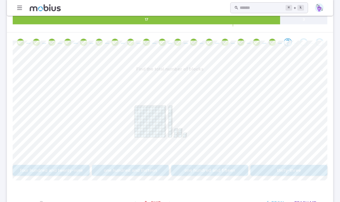
click at [210, 172] on button "one hundred and fifteen" at bounding box center [209, 170] width 77 height 11
click at [116, 173] on button "132" at bounding box center [130, 170] width 77 height 11
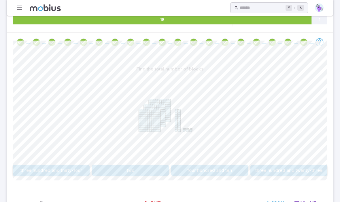
click at [285, 172] on button "three hundred and twenty-three" at bounding box center [289, 170] width 77 height 11
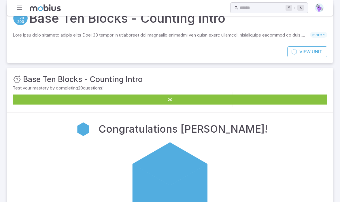
scroll to position [0, 0]
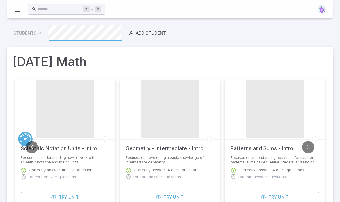
scroll to position [111, 0]
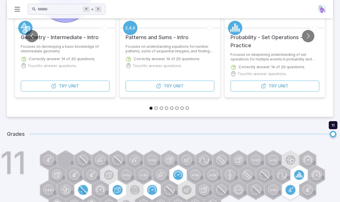
click at [36, 139] on span "11 11" at bounding box center [181, 135] width 304 height 12
click at [31, 140] on div "Grades 11 11" at bounding box center [170, 134] width 326 height 21
type input "*"
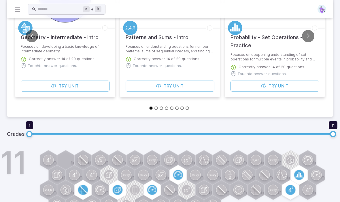
click at [51, 202] on div "11" at bounding box center [178, 184] width 310 height 64
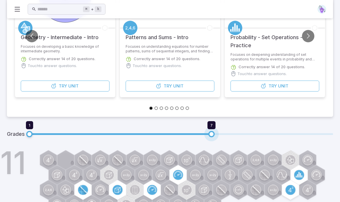
type input "*"
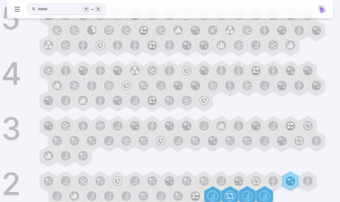
scroll to position [564, 0]
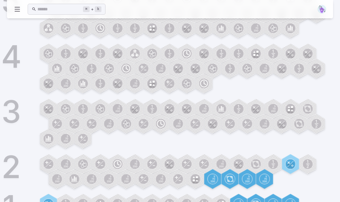
click at [217, 202] on icon at bounding box center [222, 204] width 10 height 10
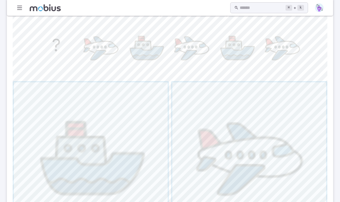
scroll to position [154, 0]
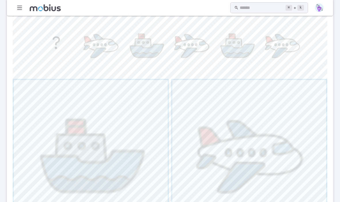
click at [68, 143] on span "button" at bounding box center [91, 157] width 154 height 154
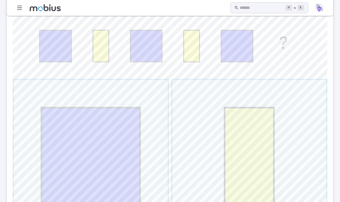
click at [285, 166] on span "button" at bounding box center [249, 157] width 154 height 154
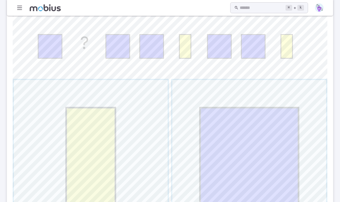
click at [95, 157] on span "button" at bounding box center [91, 157] width 154 height 154
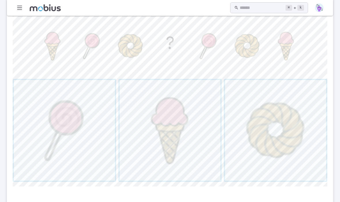
click at [201, 143] on span "button" at bounding box center [170, 130] width 101 height 101
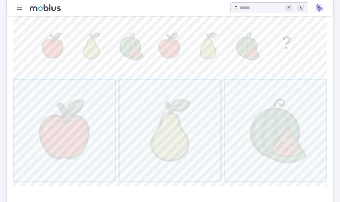
click at [60, 139] on span "button" at bounding box center [64, 130] width 101 height 101
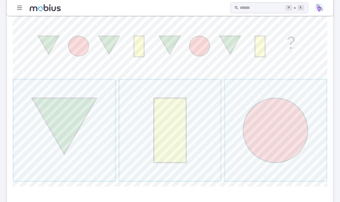
click at [63, 141] on span "button" at bounding box center [64, 130] width 101 height 101
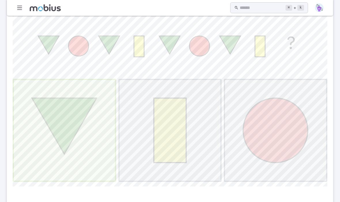
scroll to position [134, 0]
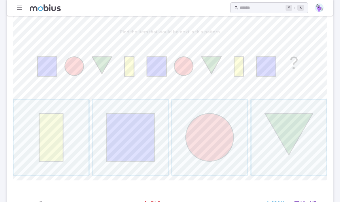
click at [202, 149] on span "button" at bounding box center [209, 137] width 75 height 75
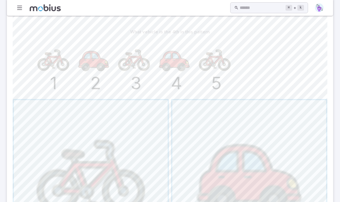
click at [281, 165] on span "button" at bounding box center [249, 177] width 154 height 154
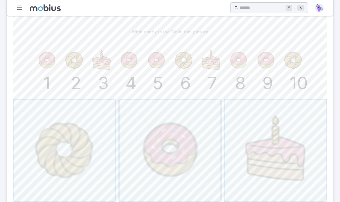
click at [293, 159] on span "button" at bounding box center [275, 150] width 101 height 101
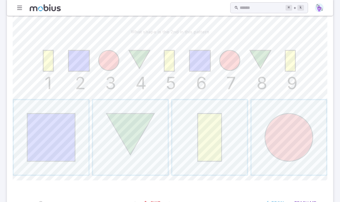
click at [48, 136] on span "button" at bounding box center [51, 137] width 75 height 75
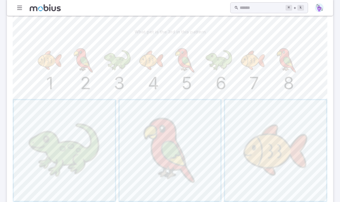
click at [58, 161] on span "button" at bounding box center [64, 150] width 101 height 101
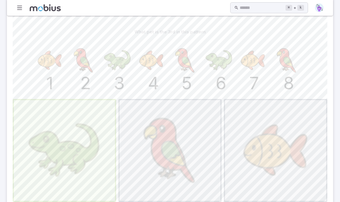
click at [65, 153] on span "button" at bounding box center [64, 150] width 101 height 101
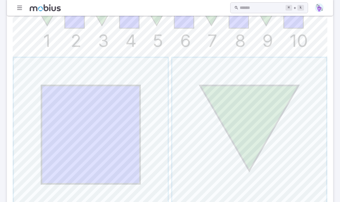
scroll to position [178, 0]
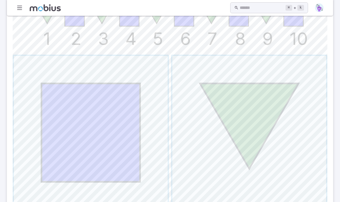
click at [222, 177] on span "button" at bounding box center [249, 133] width 154 height 154
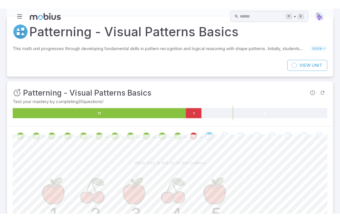
scroll to position [0, 0]
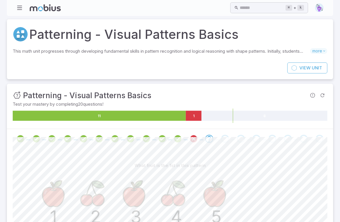
click at [189, 109] on icon "11 1 8" at bounding box center [170, 116] width 315 height 14
click at [196, 113] on icon at bounding box center [194, 116] width 16 height 10
click at [195, 120] on icon at bounding box center [194, 116] width 16 height 10
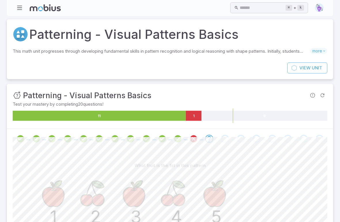
click at [197, 122] on icon "11 1 8" at bounding box center [170, 116] width 315 height 14
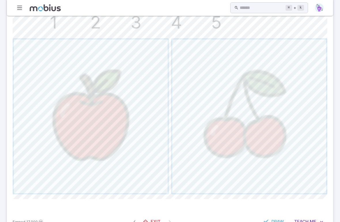
scroll to position [213, 0]
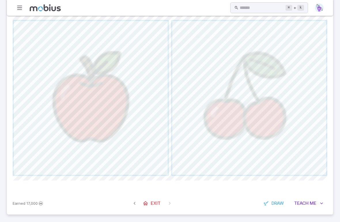
click at [140, 202] on link "Exit" at bounding box center [152, 203] width 25 height 11
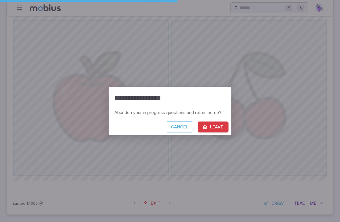
click at [210, 127] on button "Leave" at bounding box center [213, 127] width 31 height 11
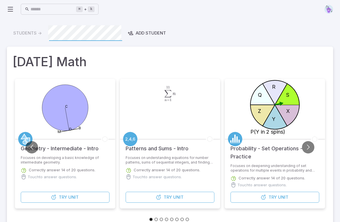
click at [18, 37] on div "Students -> Add Student" at bounding box center [170, 33] width 326 height 16
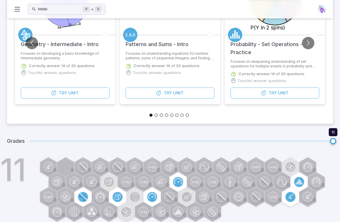
scroll to position [111, 0]
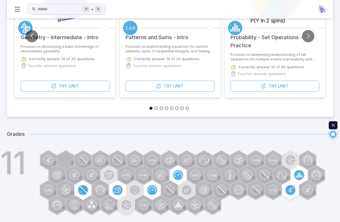
click at [31, 134] on span at bounding box center [181, 135] width 304 height 2
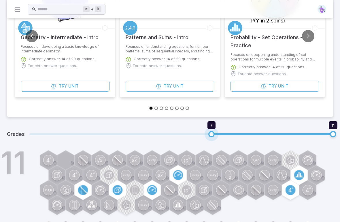
type input "*"
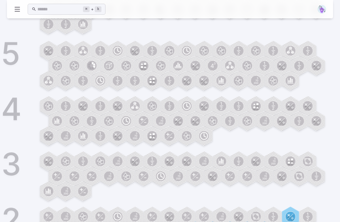
scroll to position [808, 0]
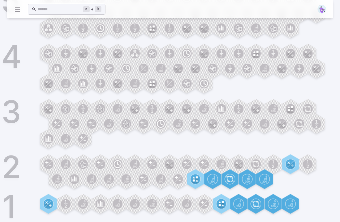
click at [222, 206] on icon at bounding box center [223, 205] width 2 height 2
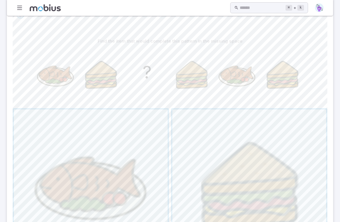
scroll to position [126, 0]
click at [84, 174] on span "button" at bounding box center [91, 185] width 154 height 154
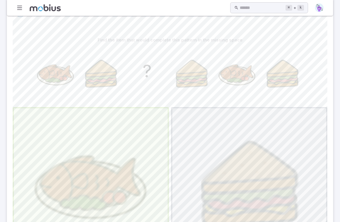
click at [84, 174] on span "button" at bounding box center [91, 185] width 154 height 154
click at [87, 175] on span "button" at bounding box center [91, 185] width 154 height 154
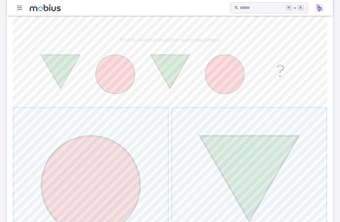
click at [266, 178] on span "button" at bounding box center [249, 185] width 154 height 154
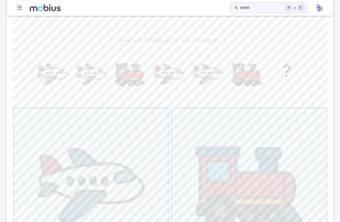
click at [75, 158] on span "button" at bounding box center [91, 185] width 154 height 154
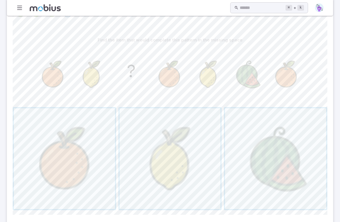
click at [274, 171] on span "button" at bounding box center [275, 158] width 101 height 101
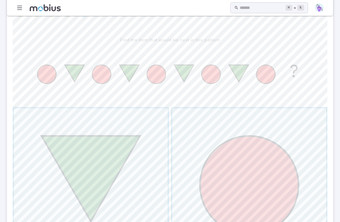
click at [86, 160] on span "button" at bounding box center [91, 185] width 154 height 154
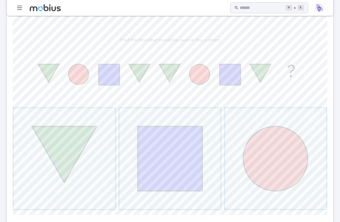
click at [258, 175] on span "button" at bounding box center [275, 158] width 101 height 101
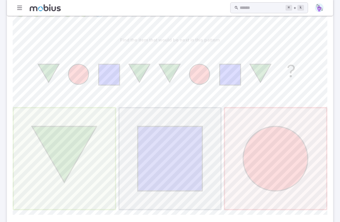
click at [74, 158] on span "button" at bounding box center [64, 158] width 101 height 101
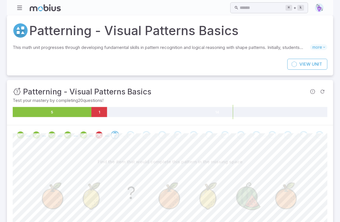
scroll to position [0, 0]
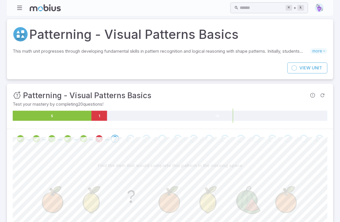
click at [321, 98] on icon "Refresh Question" at bounding box center [323, 96] width 6 height 6
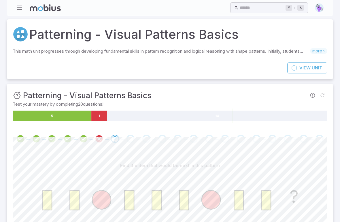
click at [322, 96] on span "Try to work through the question before refreshing again" at bounding box center [323, 96] width 10 height 10
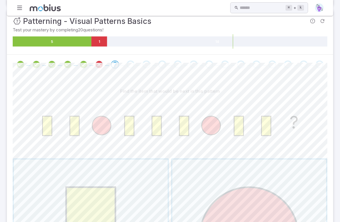
scroll to position [75, 0]
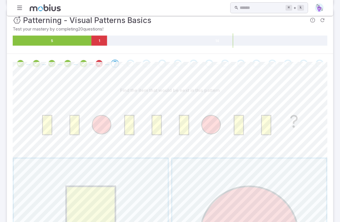
click at [104, 67] on span at bounding box center [99, 64] width 11 height 8
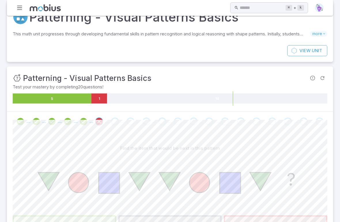
scroll to position [0, 0]
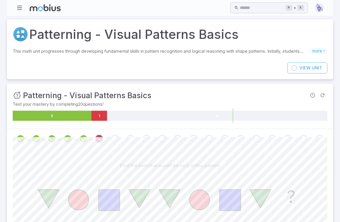
click at [323, 98] on button "Refresh Question" at bounding box center [323, 96] width 10 height 10
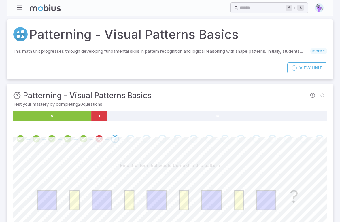
click at [104, 140] on icon "Review your answer" at bounding box center [99, 139] width 9 height 9
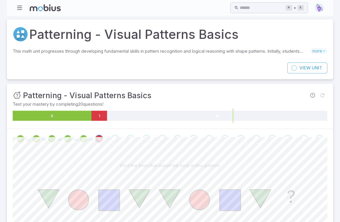
click at [323, 96] on span "Try to work through the question before refreshing again" at bounding box center [323, 96] width 10 height 10
click at [84, 138] on icon "Review your answer" at bounding box center [83, 139] width 9 height 9
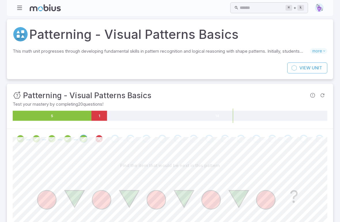
click at [325, 94] on icon "Refresh Question" at bounding box center [323, 96] width 6 height 6
click at [325, 93] on span "Refresh Question" at bounding box center [323, 96] width 10 height 10
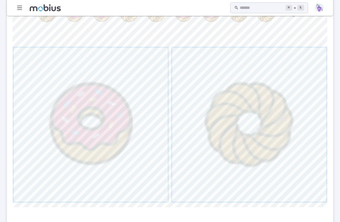
scroll to position [213, 0]
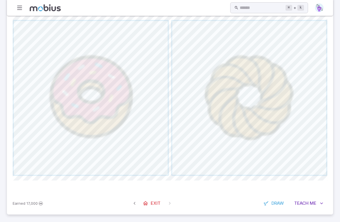
click at [158, 207] on link "Exit" at bounding box center [152, 203] width 25 height 11
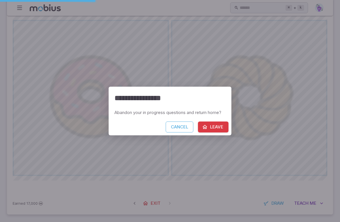
click at [214, 127] on button "Leave" at bounding box center [213, 127] width 31 height 11
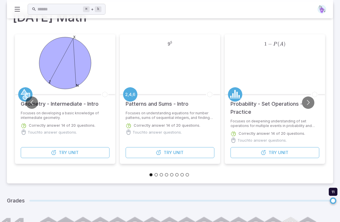
scroll to position [111, 0]
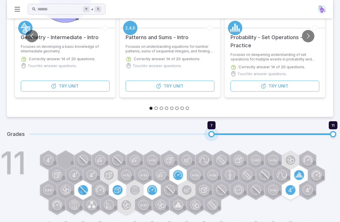
type input "*"
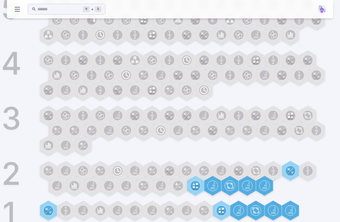
scroll to position [808, 0]
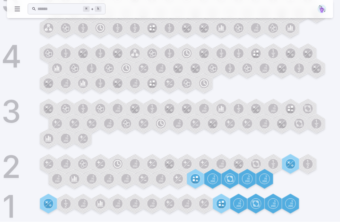
click at [223, 206] on icon at bounding box center [223, 205] width 2 height 2
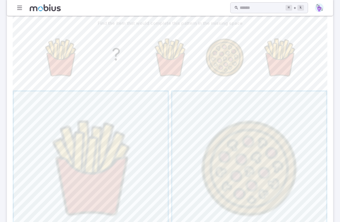
click at [277, 164] on span "button" at bounding box center [249, 169] width 154 height 154
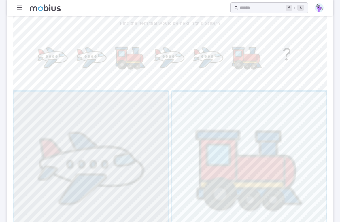
click at [78, 155] on span "button" at bounding box center [91, 169] width 154 height 154
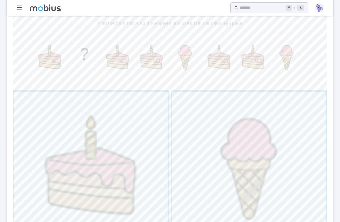
click at [277, 177] on span "button" at bounding box center [249, 169] width 154 height 154
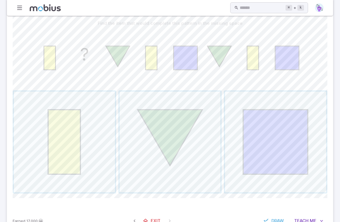
click at [285, 166] on span "button" at bounding box center [275, 142] width 101 height 101
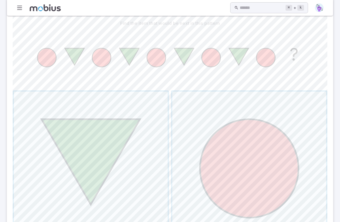
click at [69, 142] on span "button" at bounding box center [91, 169] width 154 height 154
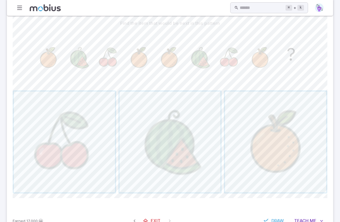
click at [293, 161] on span "button" at bounding box center [275, 142] width 101 height 101
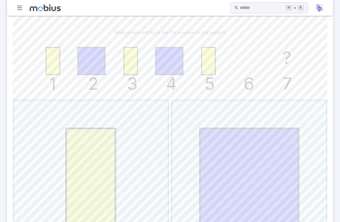
scroll to position [133, 0]
click at [89, 149] on span "button" at bounding box center [91, 178] width 154 height 154
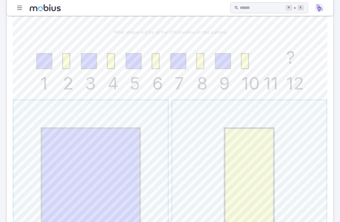
click at [276, 182] on span "button" at bounding box center [249, 178] width 154 height 154
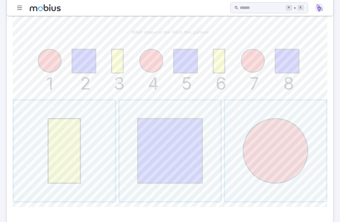
click at [291, 170] on span "button" at bounding box center [275, 151] width 101 height 101
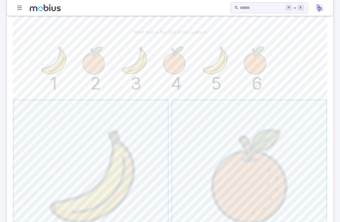
click at [279, 172] on span "button" at bounding box center [249, 178] width 154 height 154
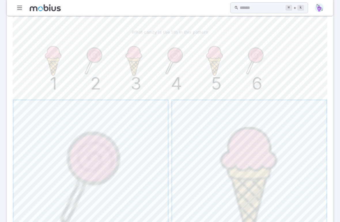
click at [276, 173] on span "button" at bounding box center [249, 178] width 154 height 154
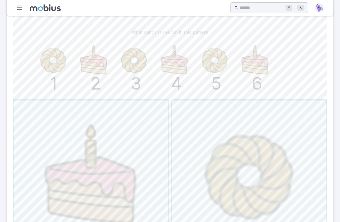
click at [280, 167] on span "button" at bounding box center [249, 178] width 154 height 154
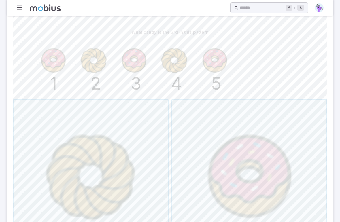
click at [265, 170] on span "button" at bounding box center [249, 178] width 154 height 154
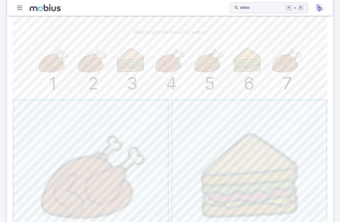
click at [275, 166] on span "button" at bounding box center [249, 178] width 154 height 154
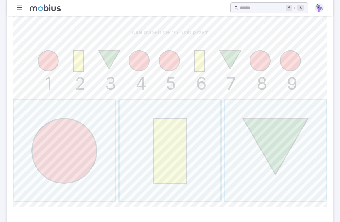
click at [67, 168] on span "button" at bounding box center [64, 151] width 101 height 101
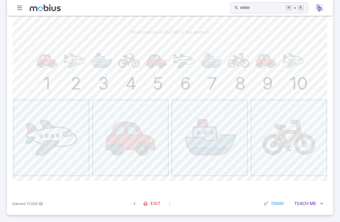
click at [300, 126] on span "button" at bounding box center [289, 138] width 75 height 75
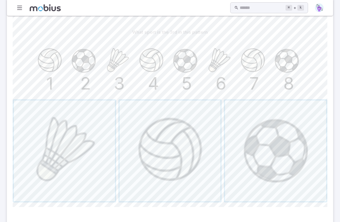
click at [89, 170] on span "button" at bounding box center [64, 151] width 101 height 101
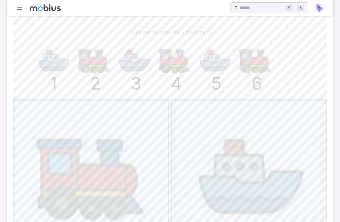
click at [132, 175] on span "button" at bounding box center [91, 178] width 154 height 154
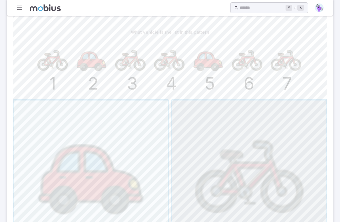
click at [246, 162] on span "button" at bounding box center [249, 178] width 154 height 154
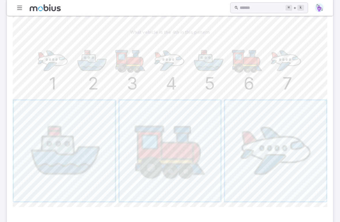
click at [278, 148] on span "button" at bounding box center [275, 151] width 101 height 101
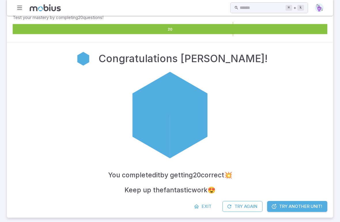
scroll to position [89, 0]
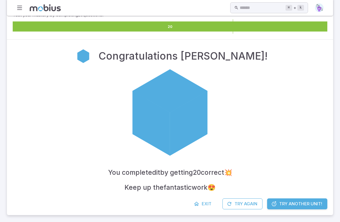
click at [197, 204] on icon at bounding box center [197, 204] width 6 height 6
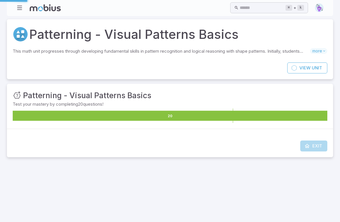
scroll to position [0, 0]
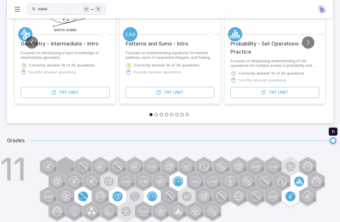
scroll to position [111, 0]
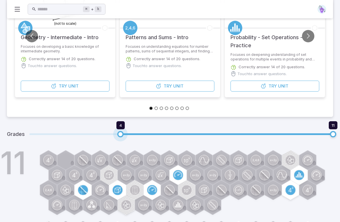
type input "*"
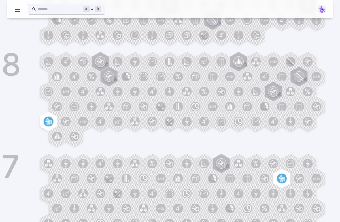
scroll to position [808, 0]
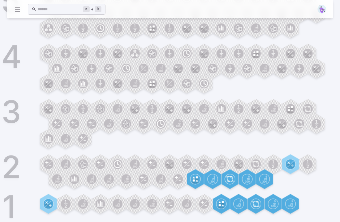
click at [209, 206] on circle at bounding box center [204, 204] width 10 height 10
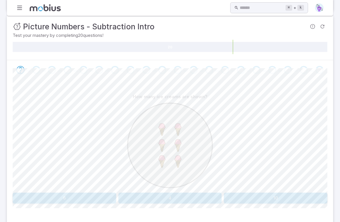
scroll to position [97, 0]
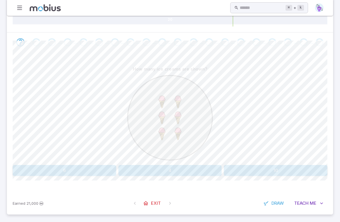
click at [86, 172] on button "6" at bounding box center [65, 170] width 104 height 11
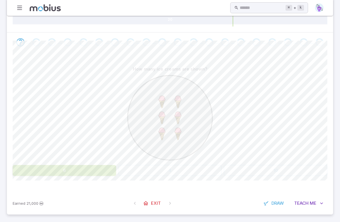
click at [331, 124] on div "How many ice creams are shown? 6 4 10 Canvas actions 100 % Exit zen mode" at bounding box center [170, 122] width 326 height 140
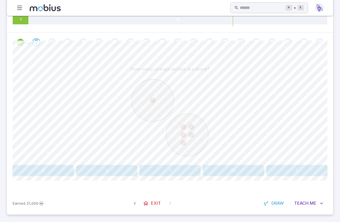
click at [48, 174] on button "6" at bounding box center [43, 170] width 61 height 11
click at [38, 172] on button "9" at bounding box center [38, 170] width 50 height 11
click at [85, 172] on button "six" at bounding box center [90, 170] width 50 height 11
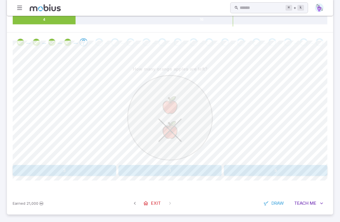
click at [135, 166] on button "1" at bounding box center [171, 170] width 104 height 11
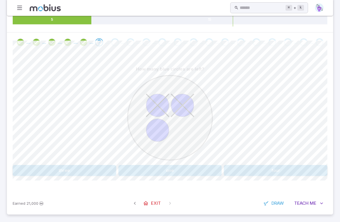
click at [206, 172] on button "one" at bounding box center [171, 170] width 104 height 11
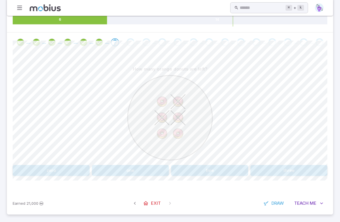
click at [284, 171] on button "three" at bounding box center [289, 170] width 77 height 11
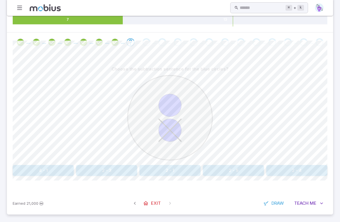
click at [163, 173] on button "2 - 1" at bounding box center [170, 170] width 61 height 11
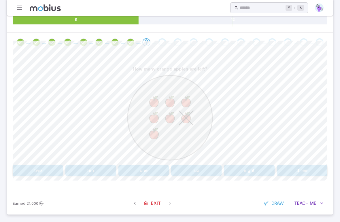
click at [213, 168] on button "six" at bounding box center [196, 170] width 50 height 11
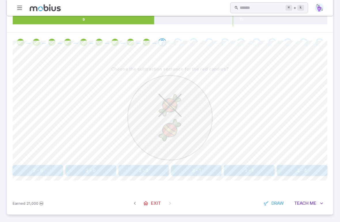
click at [259, 175] on button "2 - 1" at bounding box center [249, 170] width 50 height 11
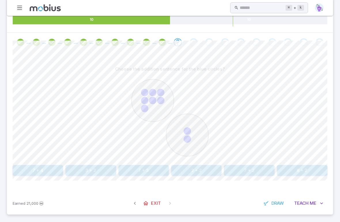
click at [258, 172] on button "7 + 2" at bounding box center [249, 170] width 50 height 11
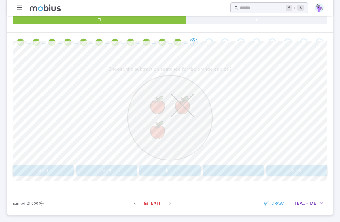
click at [300, 170] on button "3 - 2" at bounding box center [296, 170] width 61 height 11
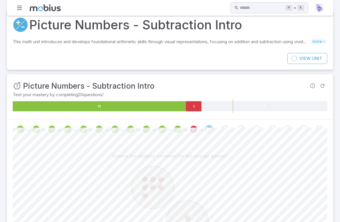
scroll to position [0, 0]
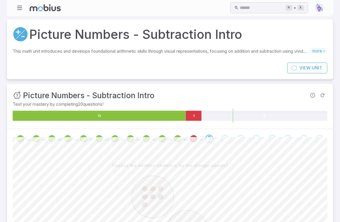
click at [197, 118] on icon at bounding box center [194, 116] width 16 height 10
click at [189, 119] on icon at bounding box center [194, 116] width 16 height 10
click at [198, 138] on span at bounding box center [193, 139] width 11 height 8
click at [326, 94] on button "Refresh Question" at bounding box center [323, 96] width 10 height 10
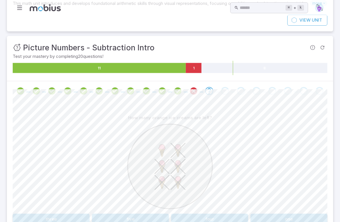
scroll to position [97, 0]
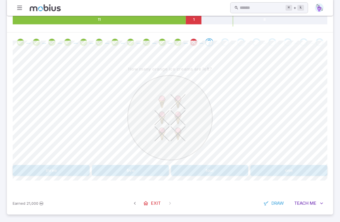
click at [156, 201] on span "Exit" at bounding box center [156, 203] width 10 height 6
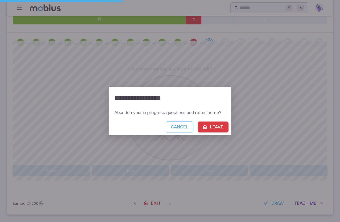
click at [217, 129] on button "Leave" at bounding box center [213, 127] width 31 height 11
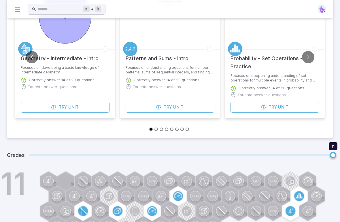
scroll to position [111, 0]
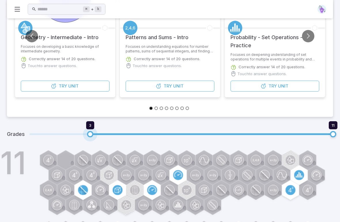
type input "*"
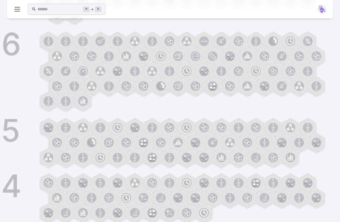
scroll to position [808, 0]
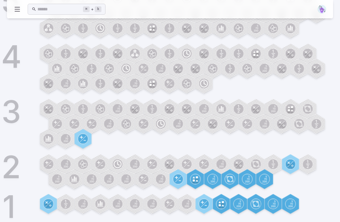
click at [52, 206] on circle at bounding box center [49, 204] width 10 height 10
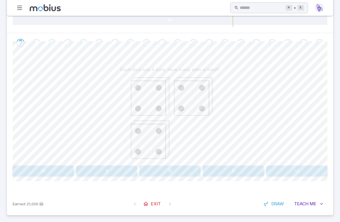
scroll to position [97, 0]
click at [306, 172] on button "12" at bounding box center [296, 170] width 61 height 11
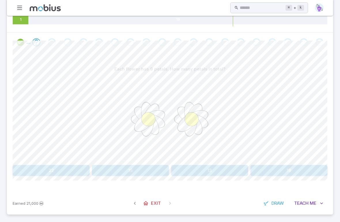
click at [206, 170] on button "13" at bounding box center [209, 170] width 77 height 11
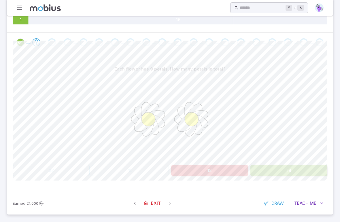
click at [295, 169] on button "18" at bounding box center [289, 170] width 77 height 11
click at [277, 174] on button "18" at bounding box center [289, 170] width 77 height 11
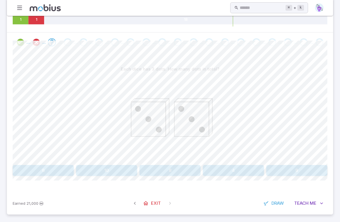
click at [155, 204] on span "Exit" at bounding box center [156, 203] width 10 height 6
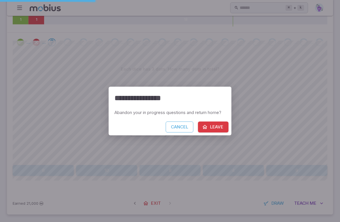
click at [215, 127] on button "Leave" at bounding box center [213, 127] width 31 height 11
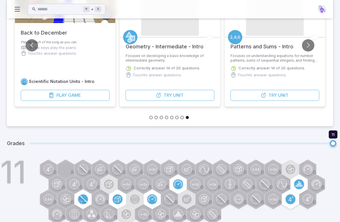
scroll to position [111, 0]
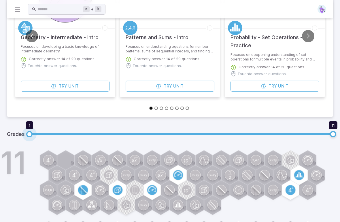
type input "*"
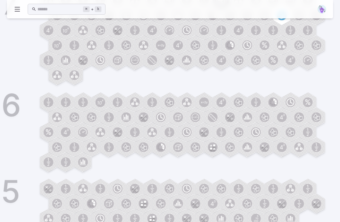
scroll to position [808, 0]
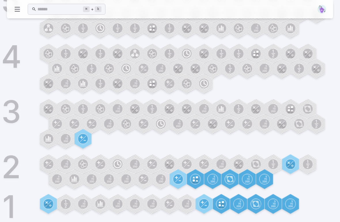
click at [206, 205] on circle at bounding box center [204, 204] width 10 height 10
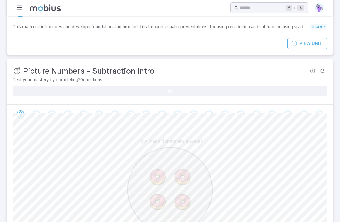
scroll to position [97, 0]
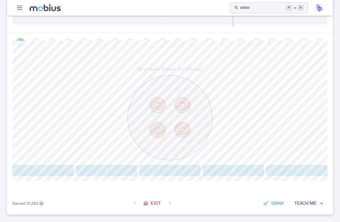
click at [253, 170] on button "4" at bounding box center [233, 170] width 61 height 11
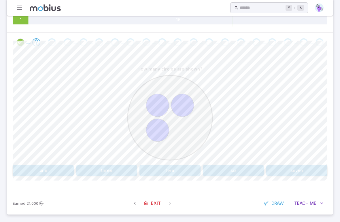
click at [109, 173] on button "three" at bounding box center [106, 170] width 61 height 11
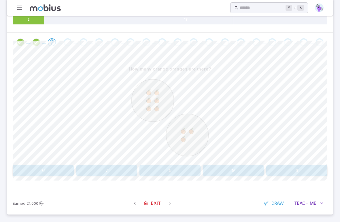
click at [233, 171] on button "9" at bounding box center [233, 170] width 61 height 11
click at [201, 173] on button "six" at bounding box center [196, 170] width 50 height 11
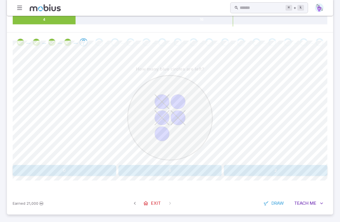
click at [244, 175] on button "2" at bounding box center [276, 170] width 104 height 11
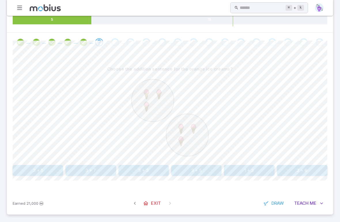
click at [149, 172] on button "3 + 3" at bounding box center [144, 170] width 50 height 11
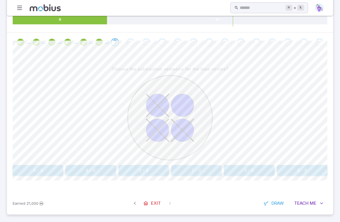
click at [41, 172] on button "4 - 3" at bounding box center [38, 170] width 50 height 11
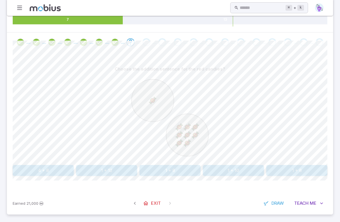
click at [189, 169] on button "1 + 8" at bounding box center [170, 170] width 61 height 11
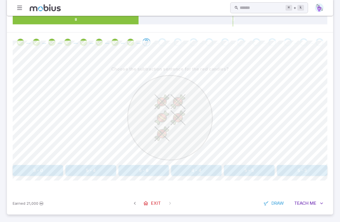
click at [100, 175] on button "5 - 4" at bounding box center [90, 170] width 50 height 11
click at [244, 169] on button "5 - 4" at bounding box center [249, 170] width 50 height 11
click at [251, 171] on button "5 - 2" at bounding box center [249, 170] width 50 height 11
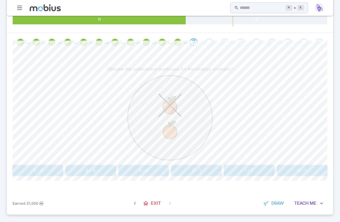
click at [213, 172] on button "2 - 1" at bounding box center [196, 170] width 50 height 11
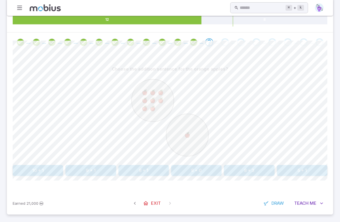
click at [146, 175] on button "8 + 1" at bounding box center [144, 170] width 50 height 11
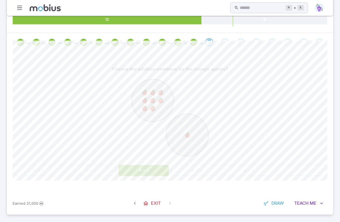
click at [147, 176] on div "Choose the addition sentence for the orange apples? 10 + 1 9 + 1 8 + 1 8 + 0 8 …" at bounding box center [170, 122] width 315 height 140
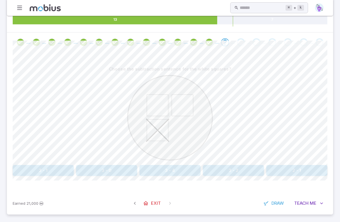
click at [69, 166] on button "3 - 1" at bounding box center [43, 170] width 61 height 11
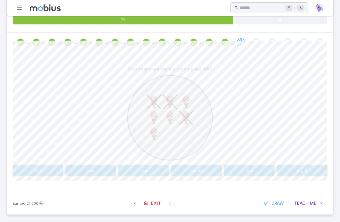
click at [148, 166] on button "four" at bounding box center [144, 170] width 50 height 11
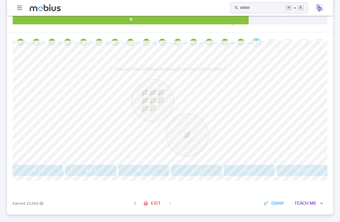
click at [265, 170] on button "8 + 1" at bounding box center [249, 170] width 50 height 11
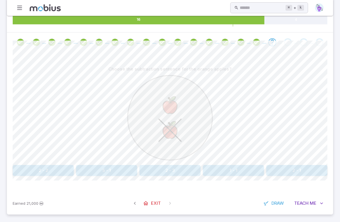
click at [290, 175] on button "2 - 1" at bounding box center [296, 170] width 61 height 11
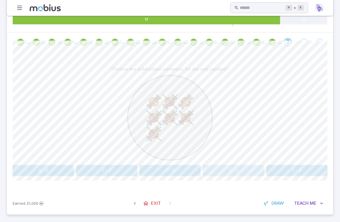
click at [255, 166] on button "7 - 5" at bounding box center [233, 170] width 61 height 11
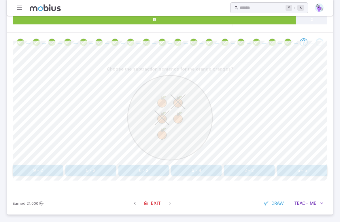
click at [98, 171] on button "5 - 2" at bounding box center [90, 170] width 50 height 11
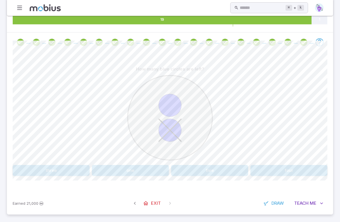
click at [159, 165] on button "one" at bounding box center [130, 170] width 77 height 11
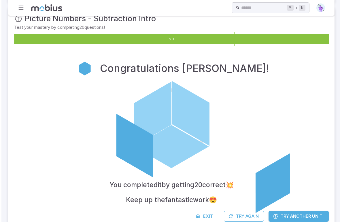
scroll to position [0, 0]
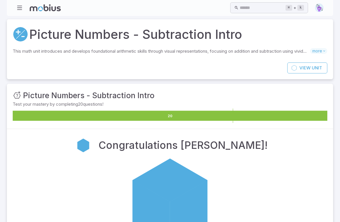
click at [315, 63] on link "View Unit" at bounding box center [307, 68] width 40 height 11
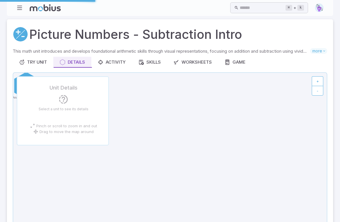
click at [313, 70] on div "This math unit introduces and develops foundational arithmetic skills through v…" at bounding box center [170, 146] width 315 height 197
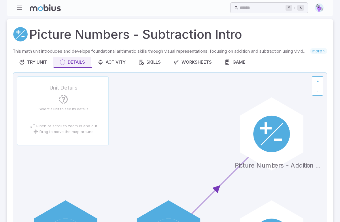
click at [242, 63] on div "Game" at bounding box center [235, 62] width 21 height 6
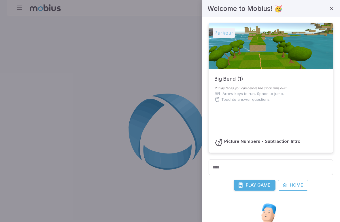
click at [259, 182] on button "Play Game" at bounding box center [255, 185] width 42 height 11
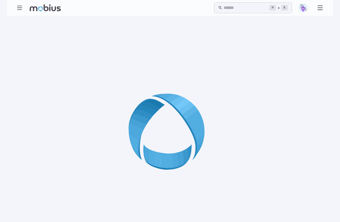
click at [258, 9] on input "text" at bounding box center [247, 7] width 46 height 11
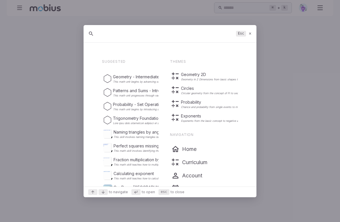
click at [271, 35] on div at bounding box center [170, 111] width 340 height 222
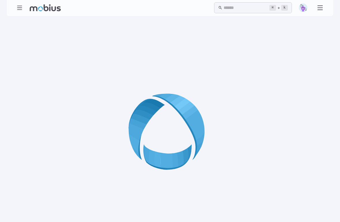
click at [253, 34] on div at bounding box center [170, 134] width 326 height 222
click at [317, 11] on div "⌘ + k ​" at bounding box center [269, 7] width 110 height 11
click at [320, 10] on icon at bounding box center [320, 7] width 7 height 7
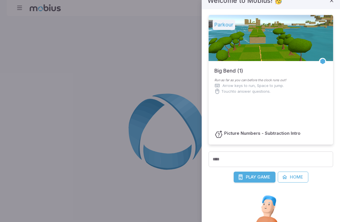
scroll to position [8, 0]
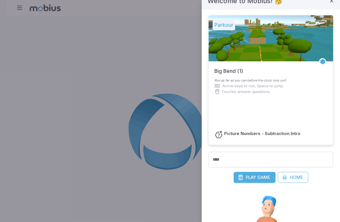
click at [296, 183] on link "Home" at bounding box center [293, 177] width 31 height 11
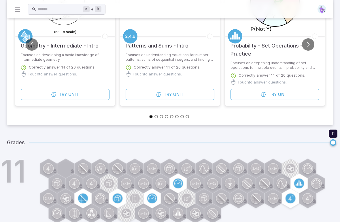
scroll to position [111, 0]
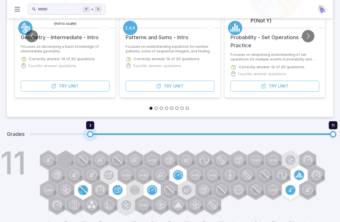
type input "*"
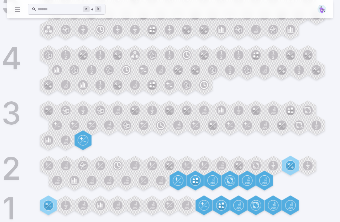
scroll to position [808, 0]
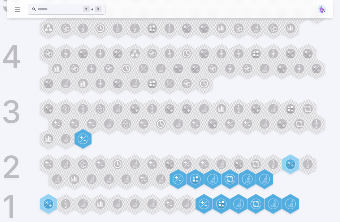
click at [186, 206] on icon at bounding box center [187, 204] width 4 height 7
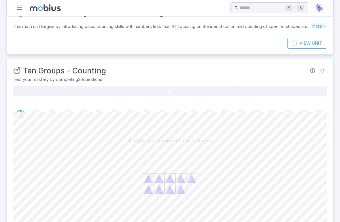
scroll to position [97, 0]
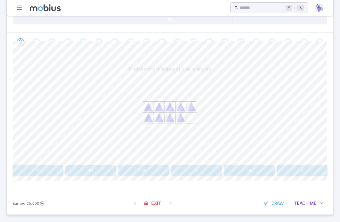
click at [135, 172] on button "9" at bounding box center [144, 170] width 50 height 11
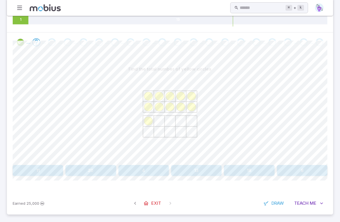
click at [39, 170] on button "11" at bounding box center [38, 170] width 50 height 11
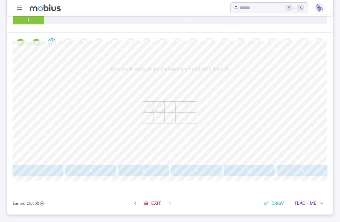
click at [311, 173] on button "12" at bounding box center [302, 170] width 50 height 11
click at [151, 206] on link "Exit" at bounding box center [152, 203] width 25 height 11
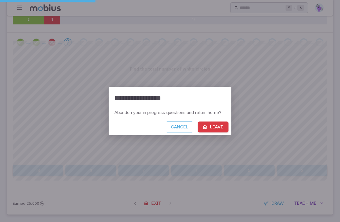
click at [216, 132] on button "Leave" at bounding box center [213, 127] width 31 height 11
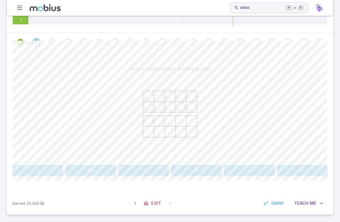
scroll to position [97, 0]
click at [86, 170] on button "12" at bounding box center [90, 170] width 50 height 11
click at [55, 168] on button "2" at bounding box center [38, 170] width 50 height 11
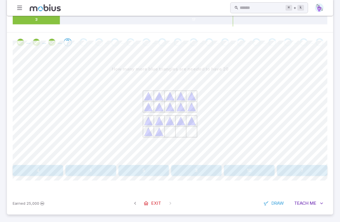
click at [210, 173] on button "3" at bounding box center [196, 170] width 50 height 11
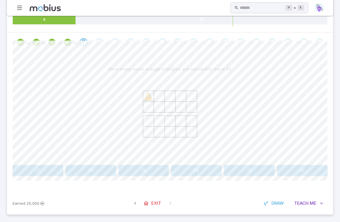
click at [162, 170] on button "19" at bounding box center [144, 170] width 50 height 11
click at [261, 173] on button "12" at bounding box center [276, 170] width 104 height 11
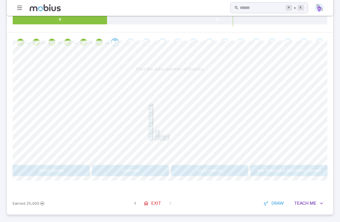
click at [158, 172] on button "fourteen" at bounding box center [130, 170] width 77 height 11
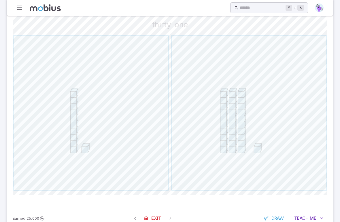
scroll to position [155, 0]
click at [221, 176] on span "button" at bounding box center [249, 113] width 154 height 154
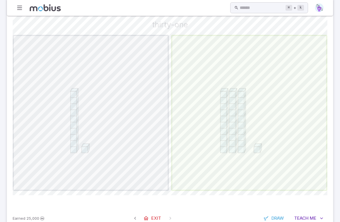
scroll to position [97, 0]
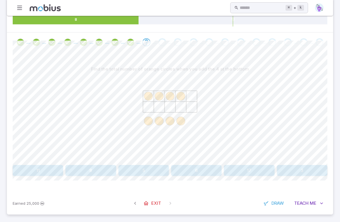
click at [93, 169] on button "8" at bounding box center [90, 170] width 50 height 11
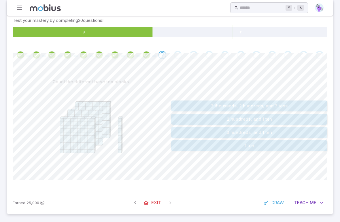
scroll to position [83, 0]
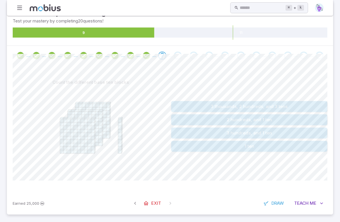
click at [270, 133] on button "3 hundreds, and 1 ten" at bounding box center [249, 133] width 156 height 11
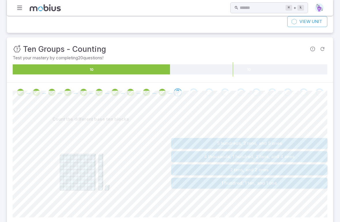
scroll to position [0, 0]
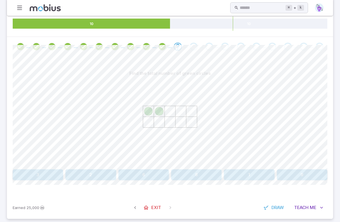
scroll to position [97, 0]
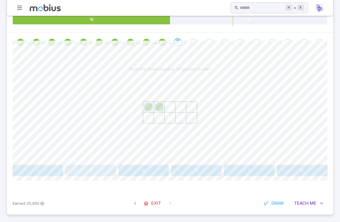
click at [111, 173] on button "2" at bounding box center [90, 170] width 50 height 11
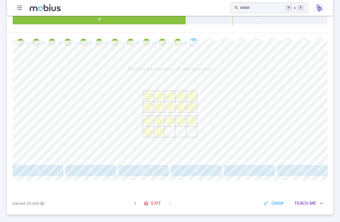
click at [101, 173] on button "17" at bounding box center [90, 170] width 50 height 11
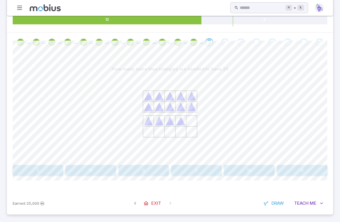
click at [106, 173] on button "13" at bounding box center [90, 170] width 50 height 11
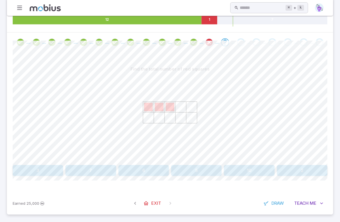
click at [158, 203] on span "Exit" at bounding box center [156, 203] width 10 height 6
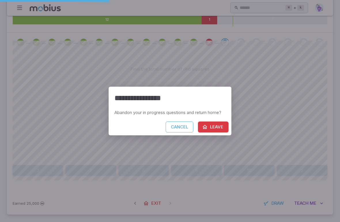
click at [217, 130] on button "Leave" at bounding box center [213, 127] width 31 height 11
